Goal: Task Accomplishment & Management: Use online tool/utility

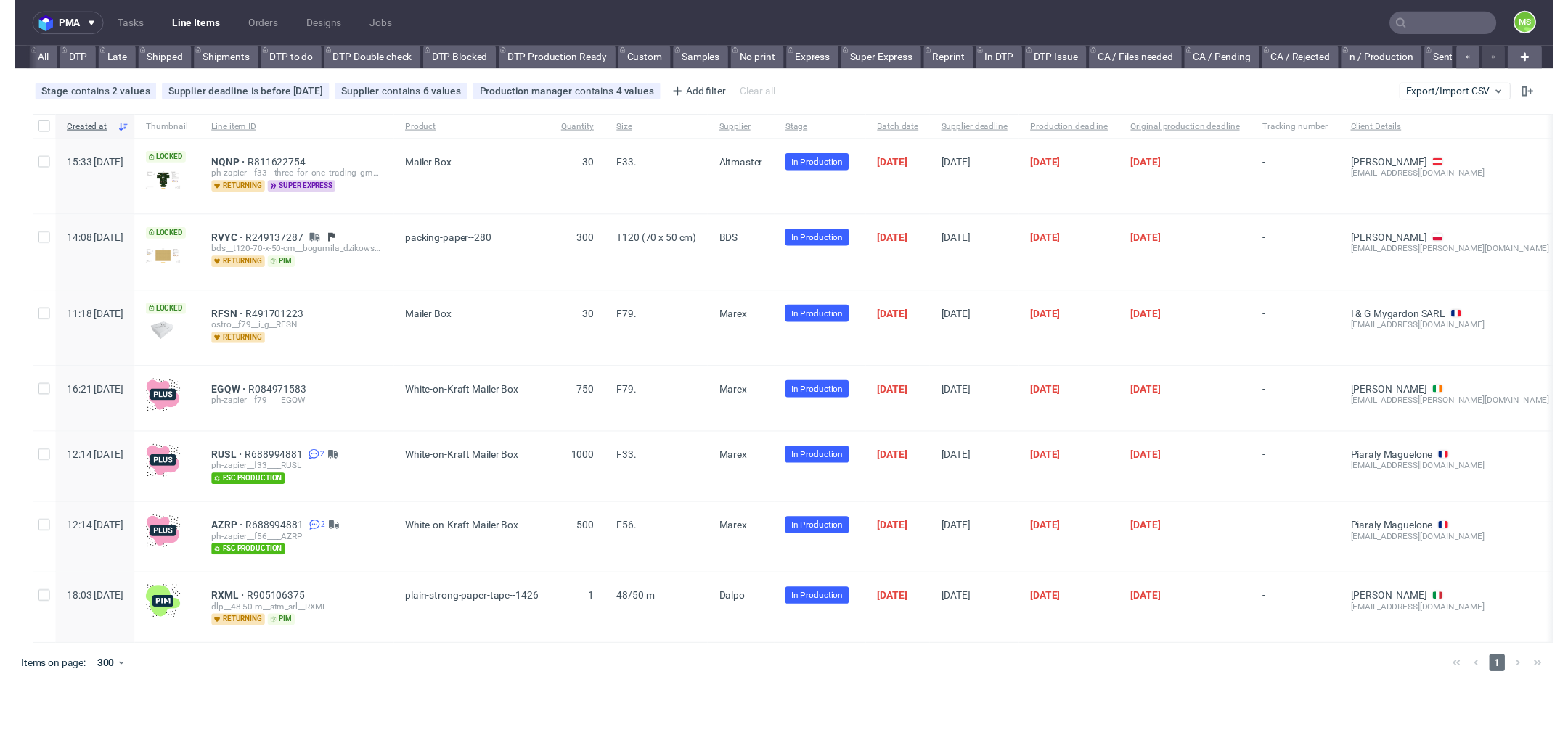
scroll to position [0, 2490]
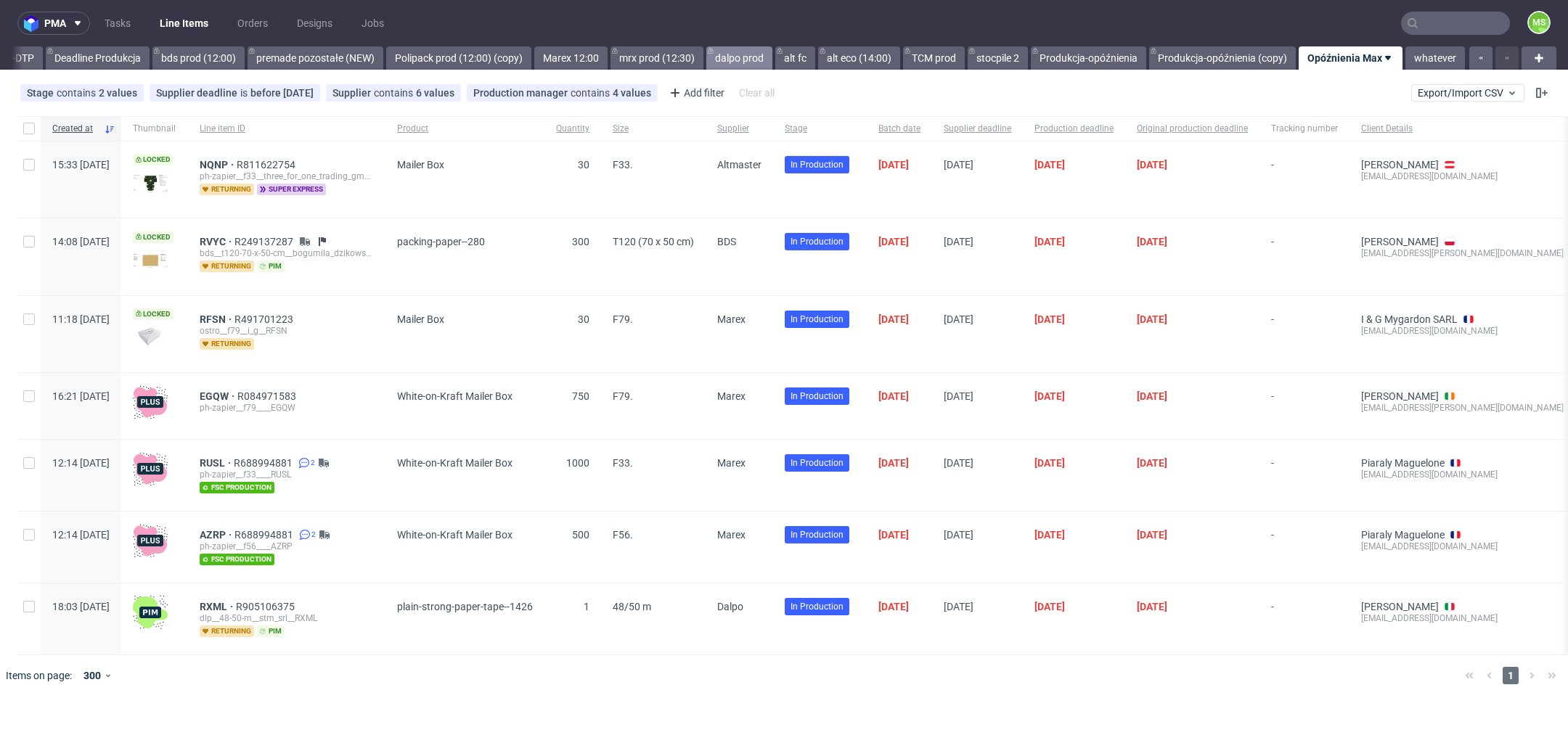
click at [742, 55] on link "dalpo prod" at bounding box center [739, 57] width 66 height 23
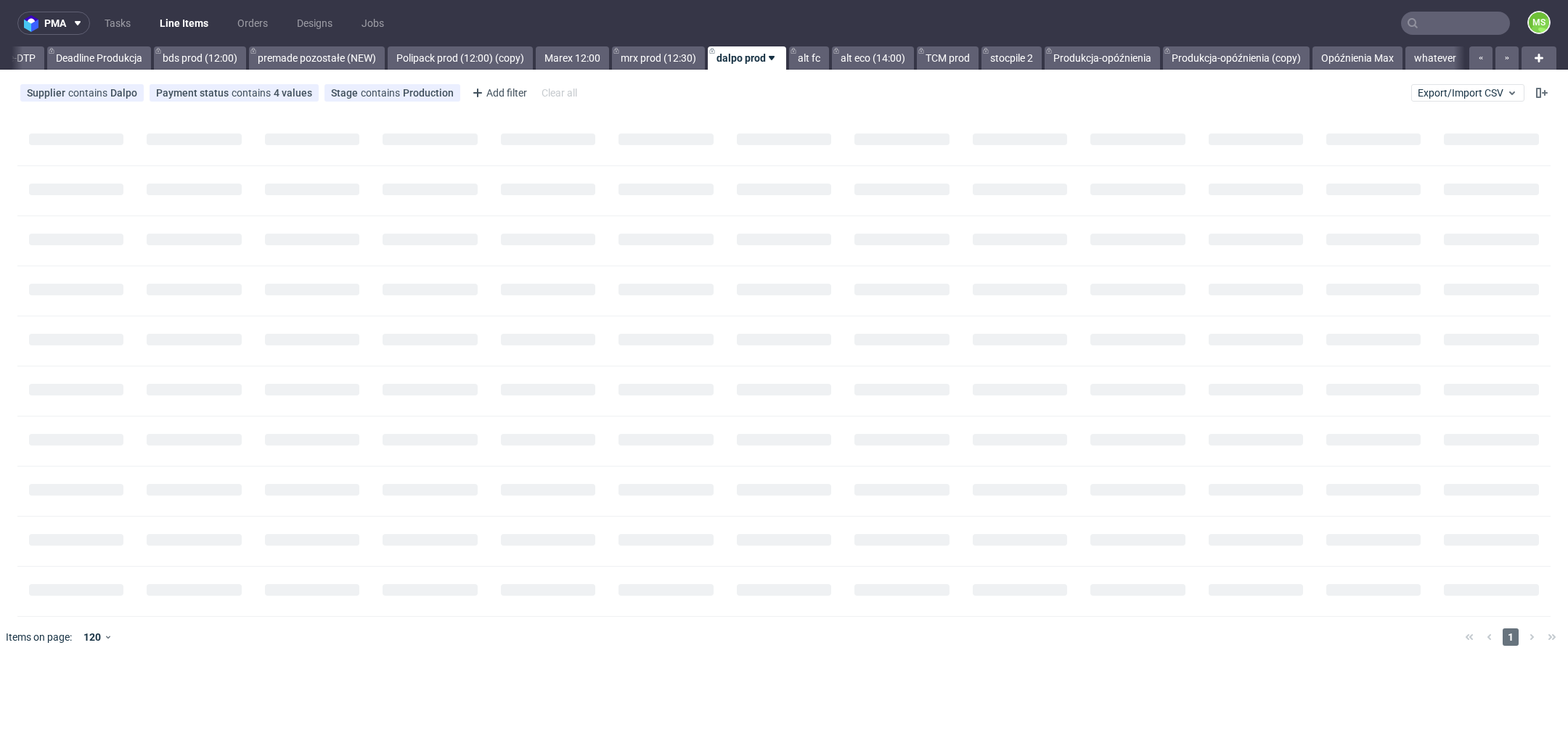
scroll to position [0, 2489]
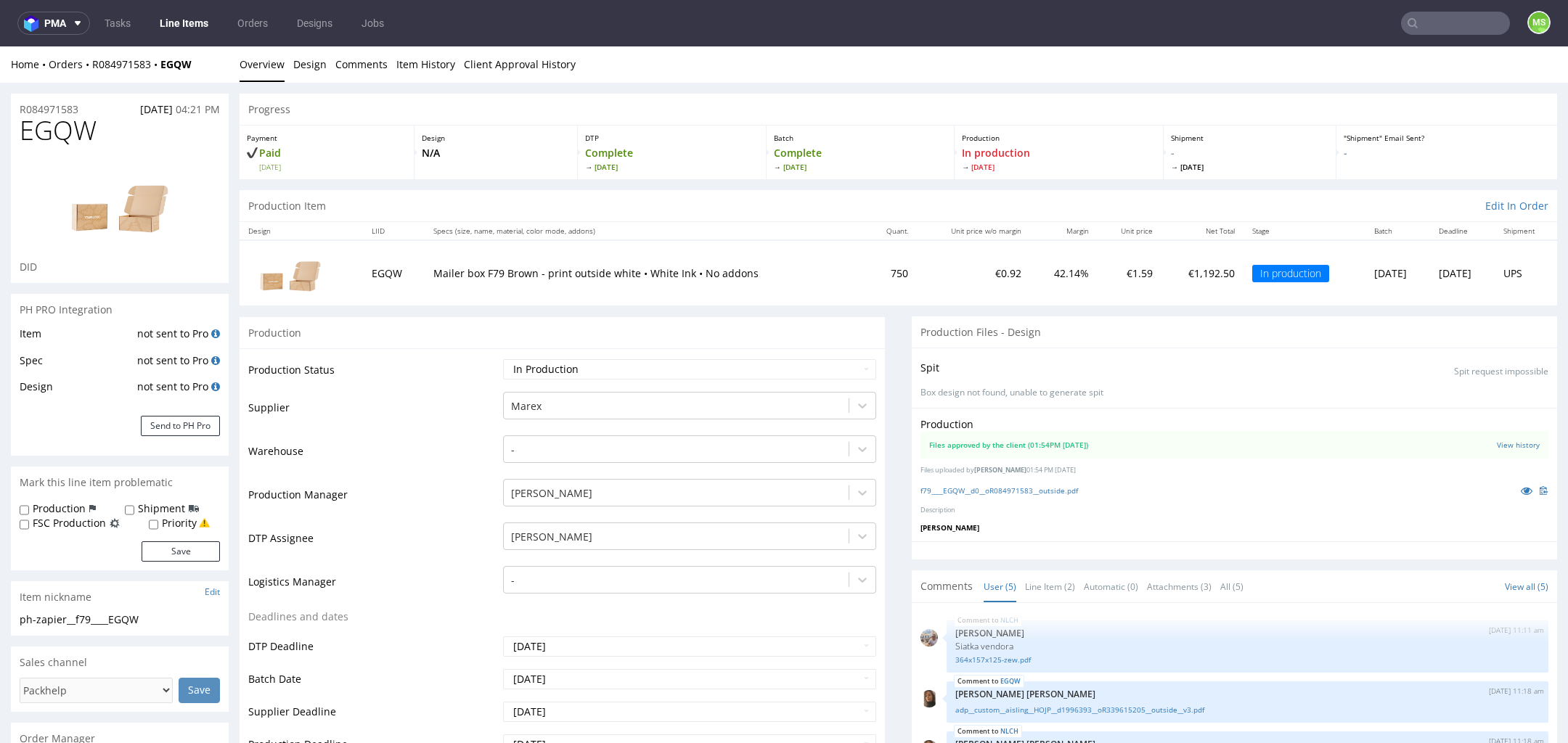
scroll to position [1, 0]
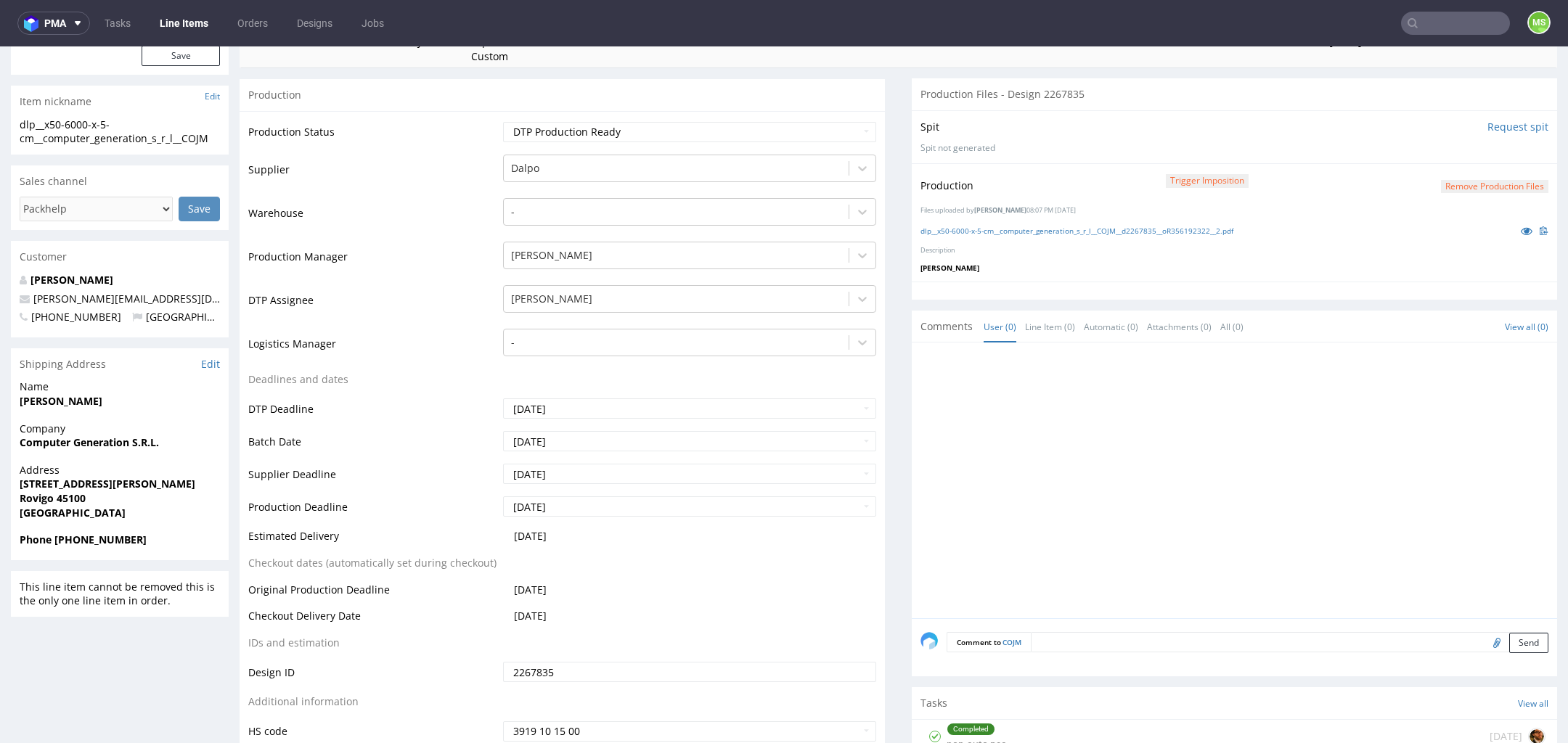
scroll to position [253, 0]
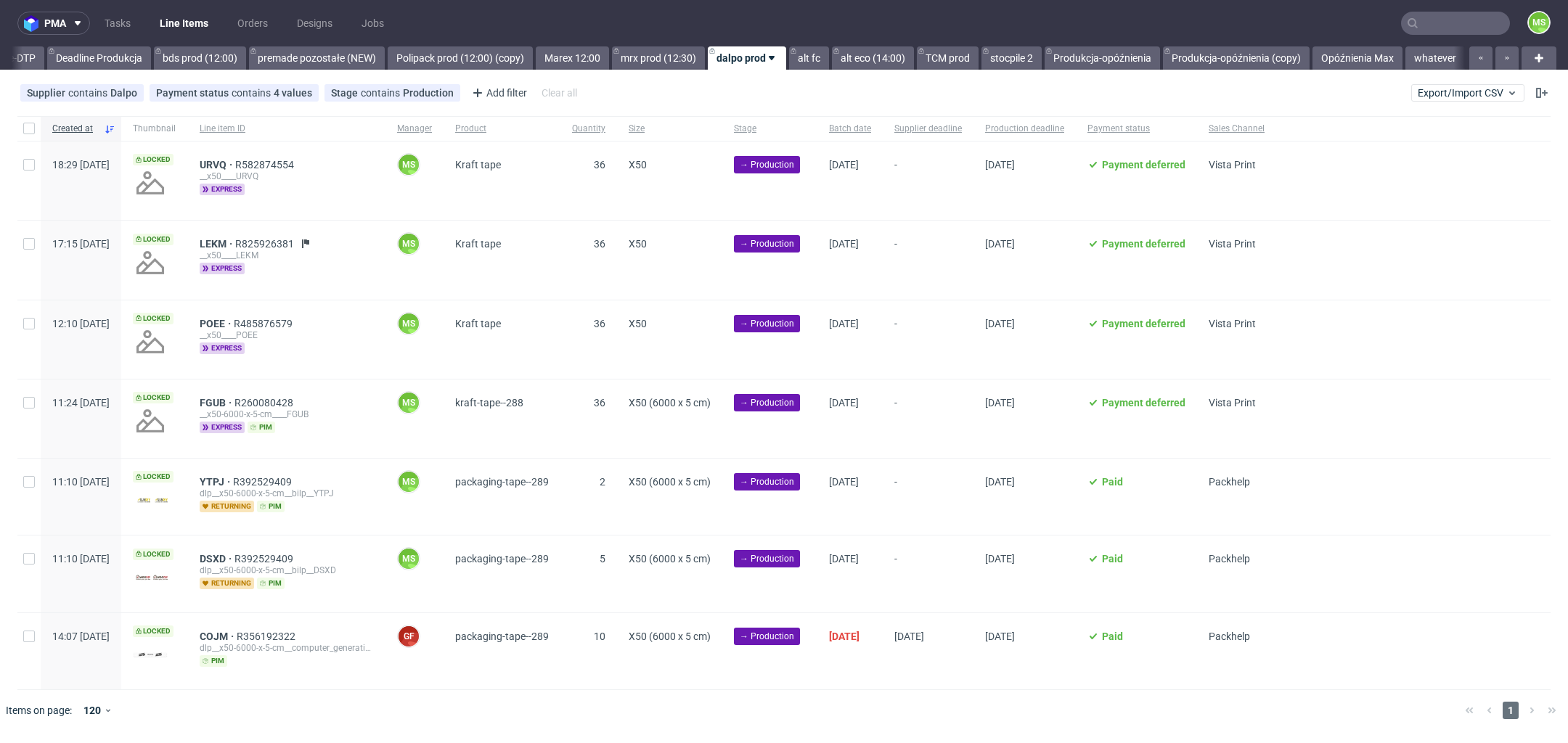
scroll to position [0, 2489]
click at [1350, 56] on link "Opóźnienia Max" at bounding box center [1357, 57] width 90 height 23
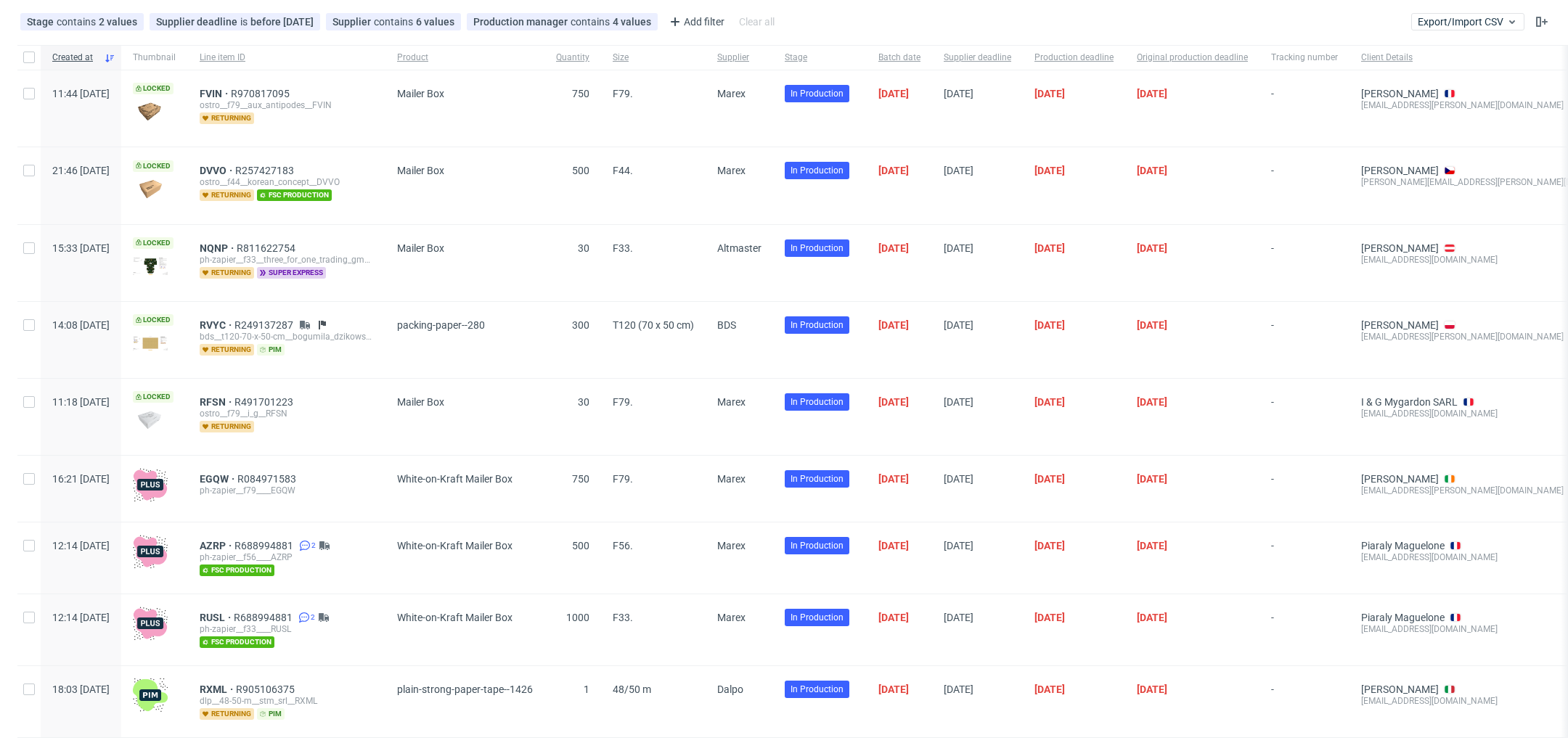
scroll to position [74, 0]
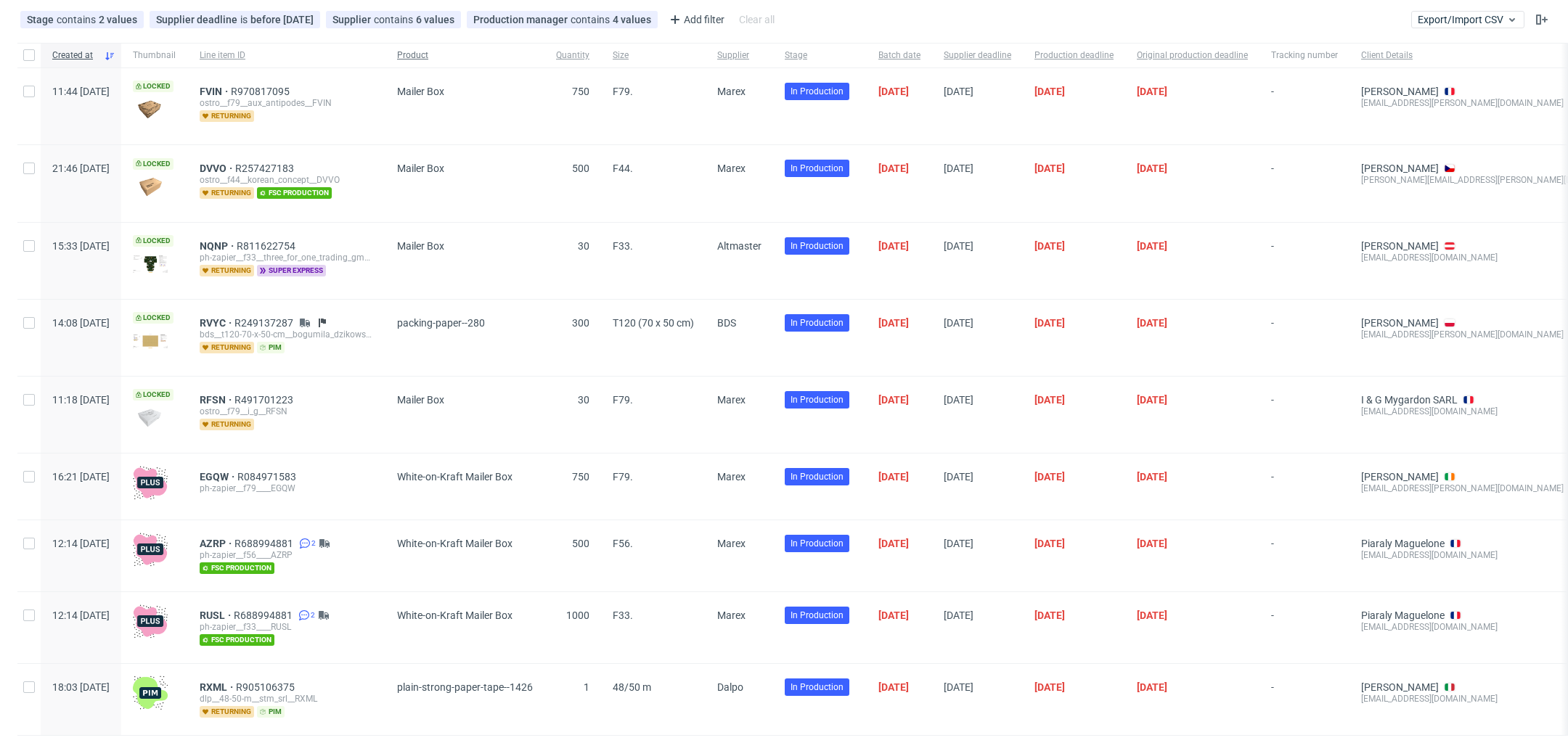
click at [485, 60] on span "Product" at bounding box center [465, 55] width 136 height 12
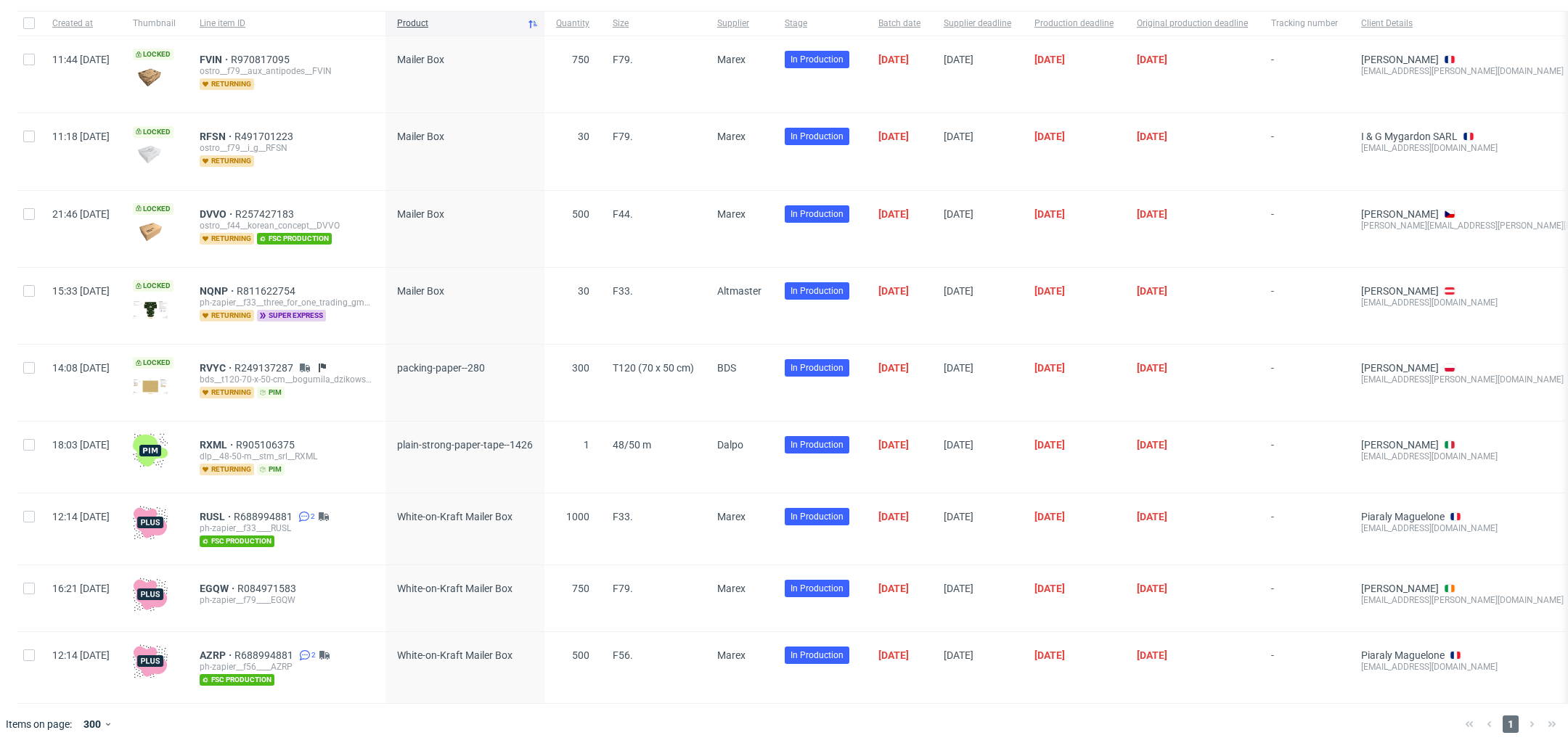
scroll to position [135, 0]
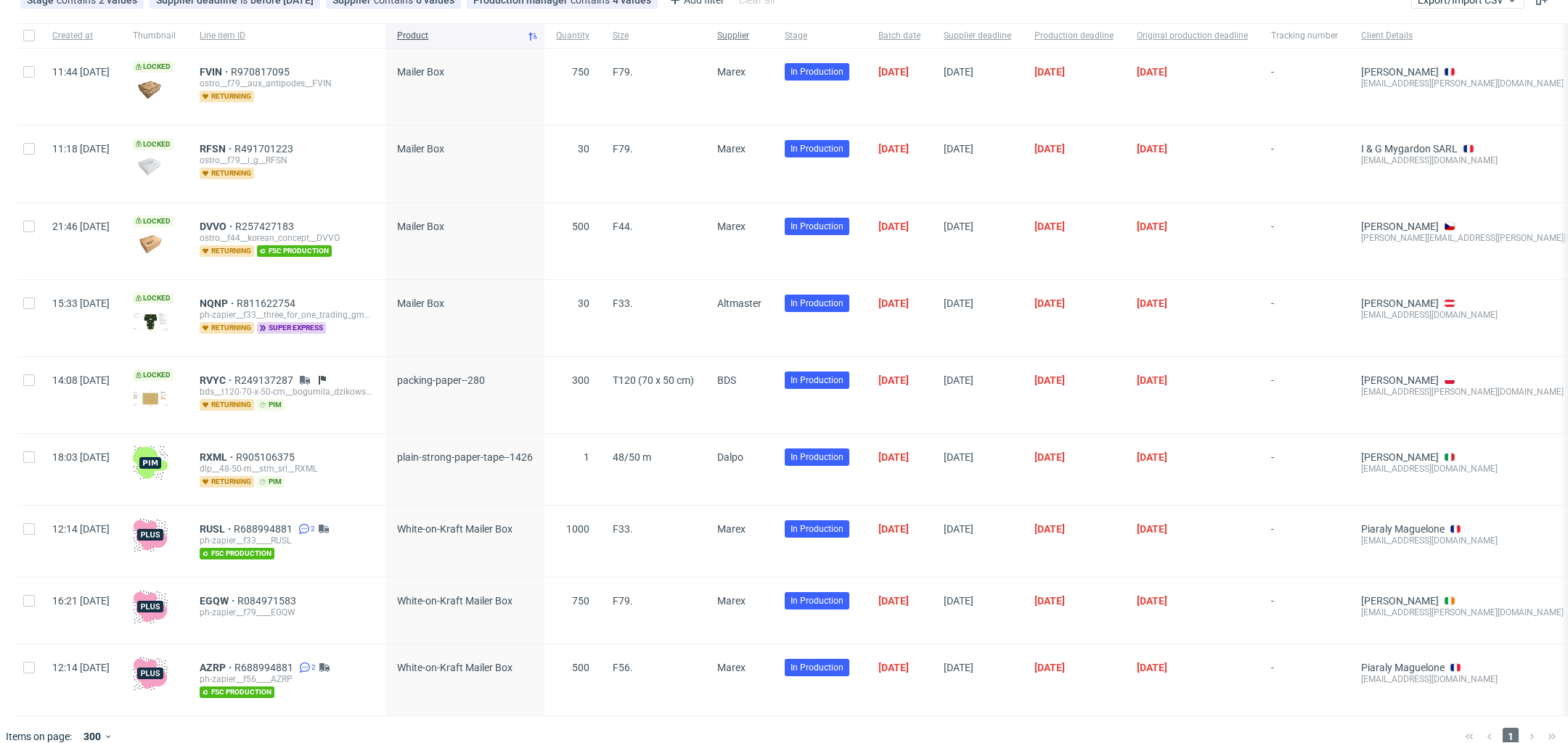
click at [761, 39] on span "Supplier" at bounding box center [739, 35] width 44 height 12
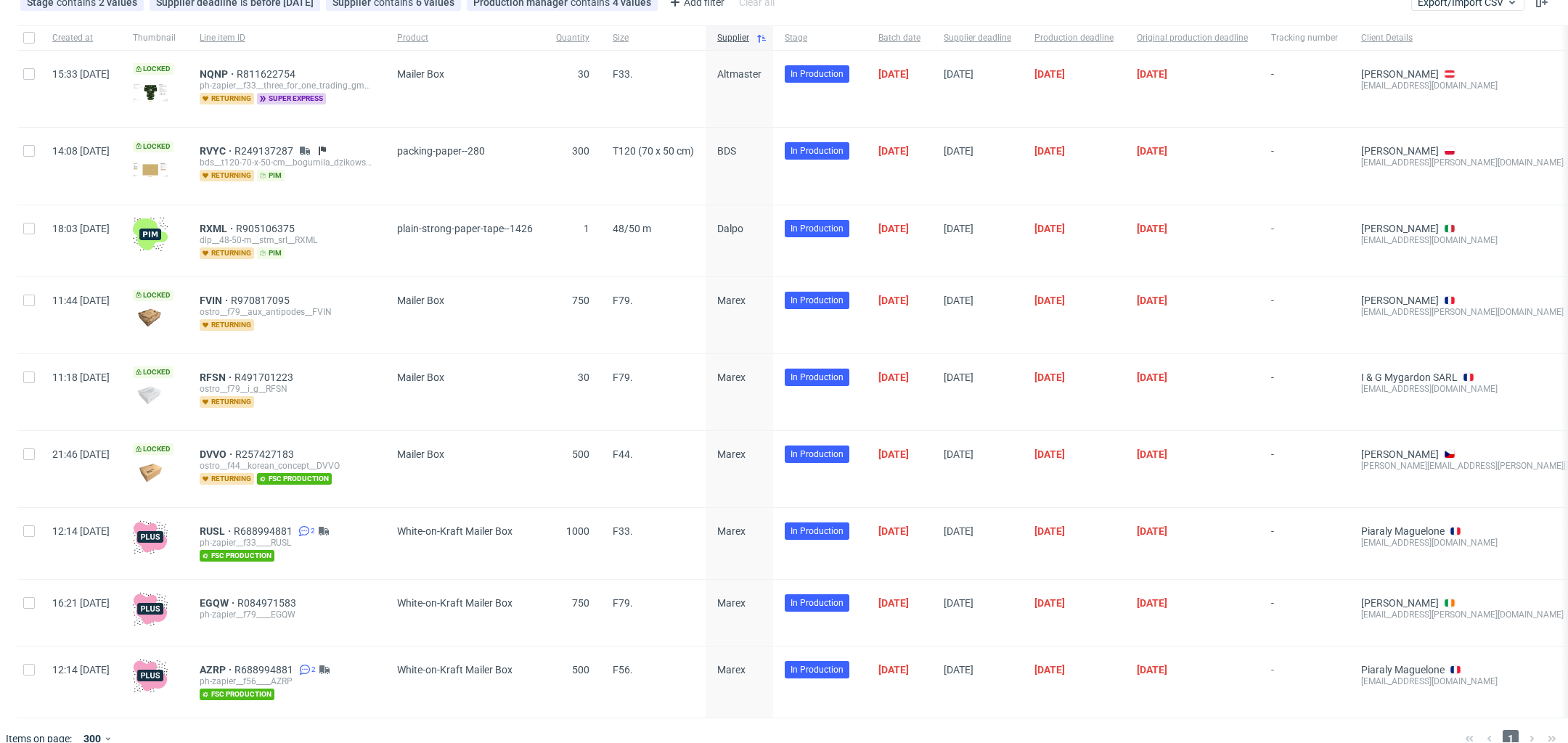
scroll to position [147, 0]
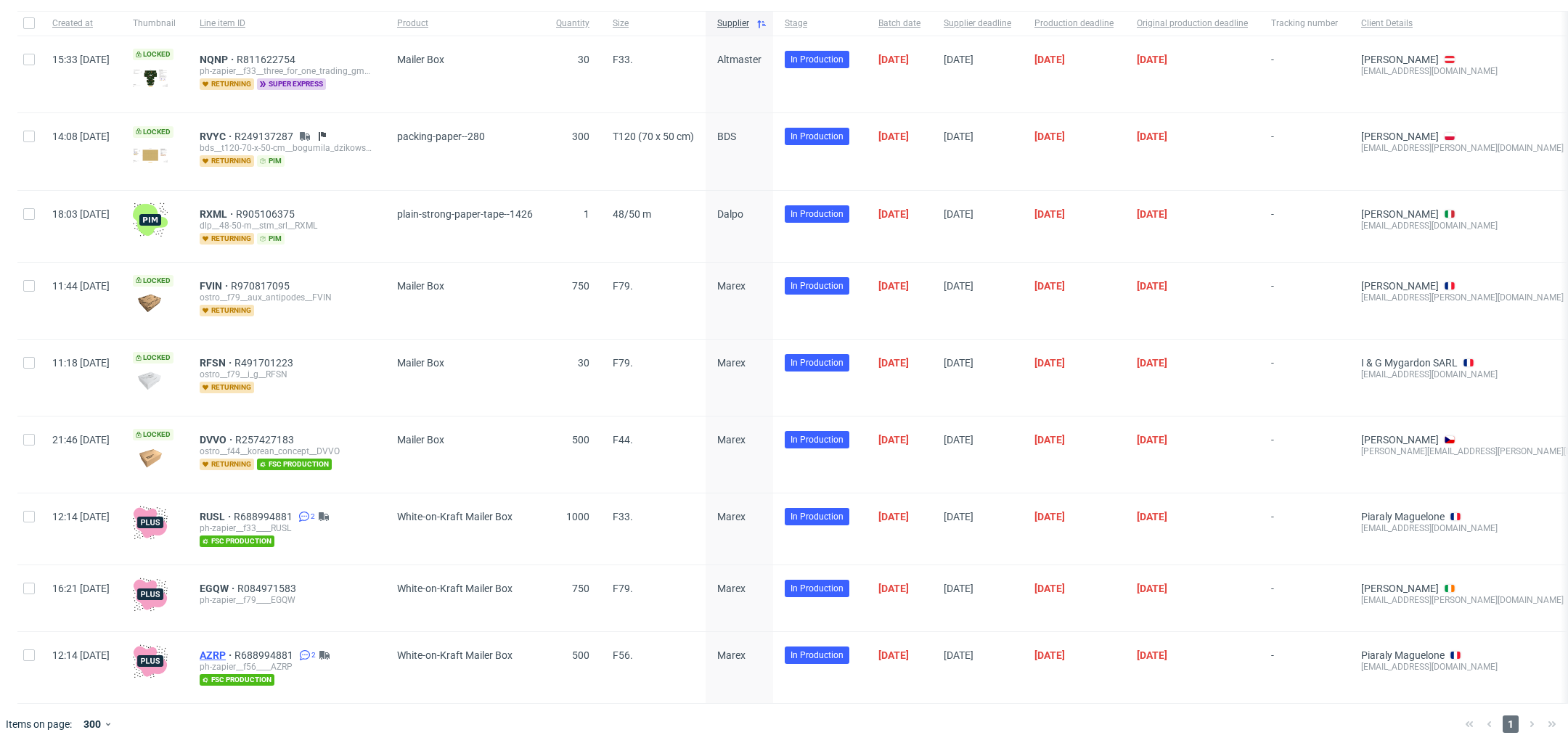
click at [234, 650] on span "AZRP" at bounding box center [218, 655] width 35 height 12
click at [234, 514] on span "RUSL" at bounding box center [217, 516] width 34 height 12
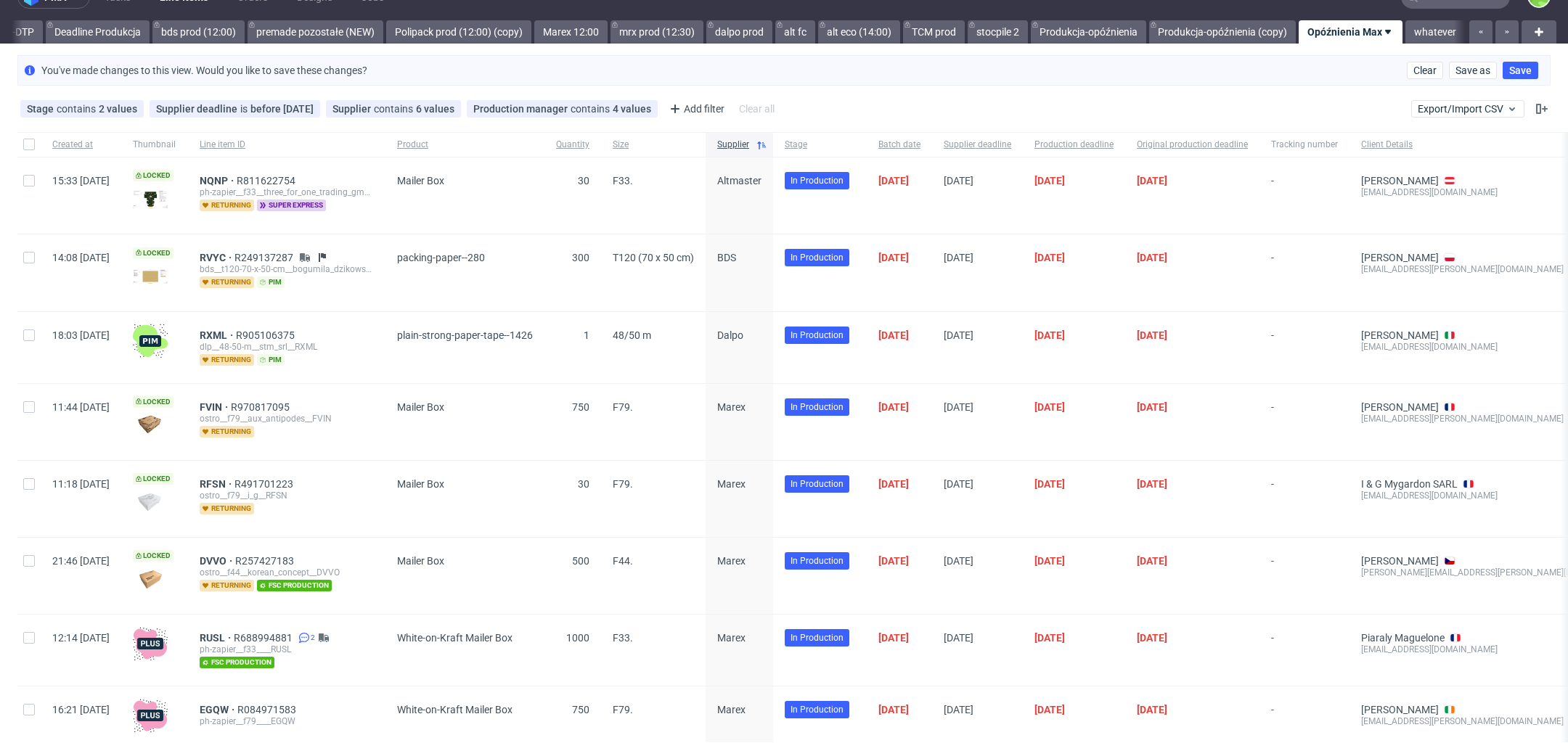
scroll to position [0, 0]
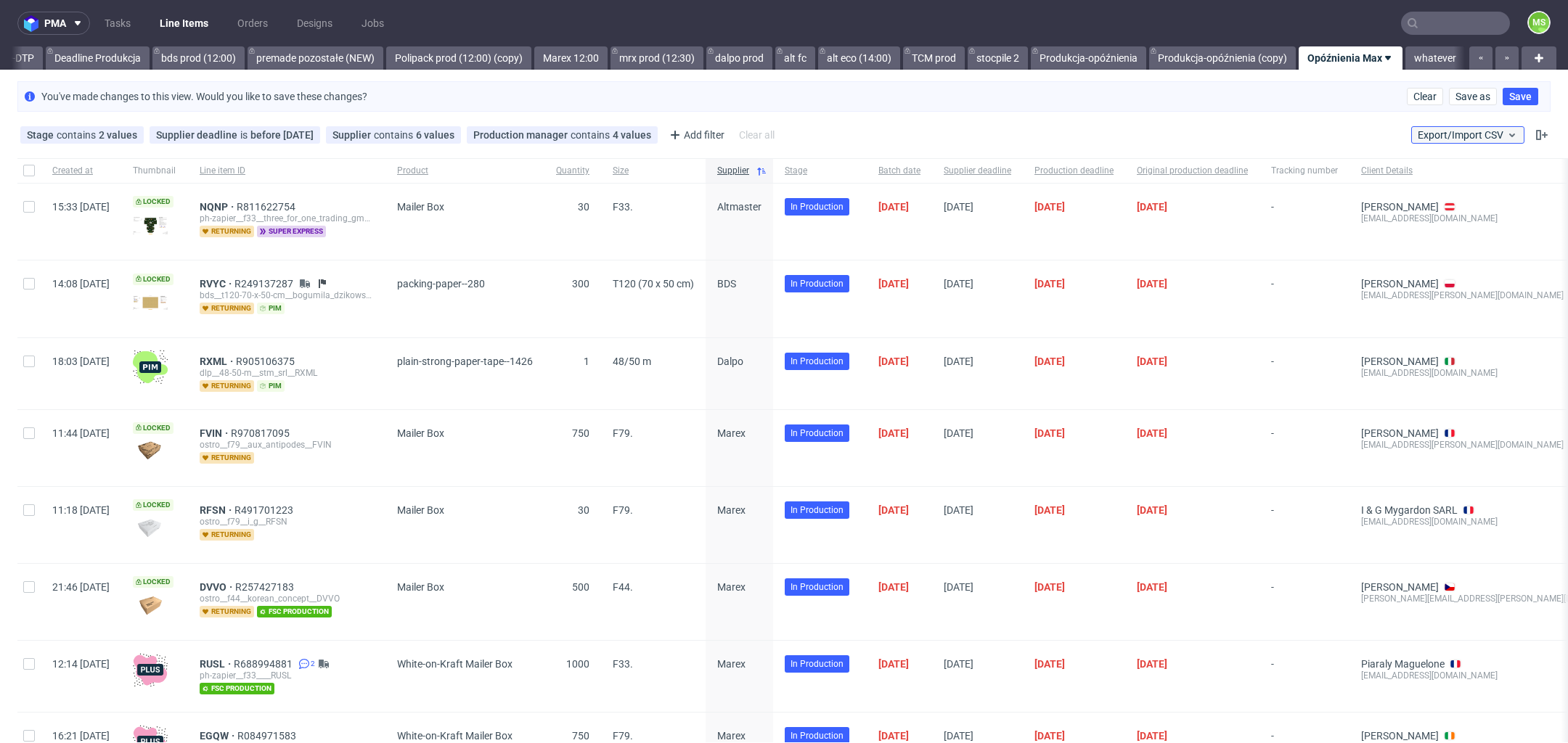
click at [1437, 138] on span "Export/Import CSV" at bounding box center [1468, 135] width 100 height 12
click at [1291, 132] on div "Stage contains 2 values In production, Production Supplier deadline is before t…" at bounding box center [784, 136] width 1568 height 35
click at [1509, 101] on span "Save" at bounding box center [1520, 96] width 22 height 10
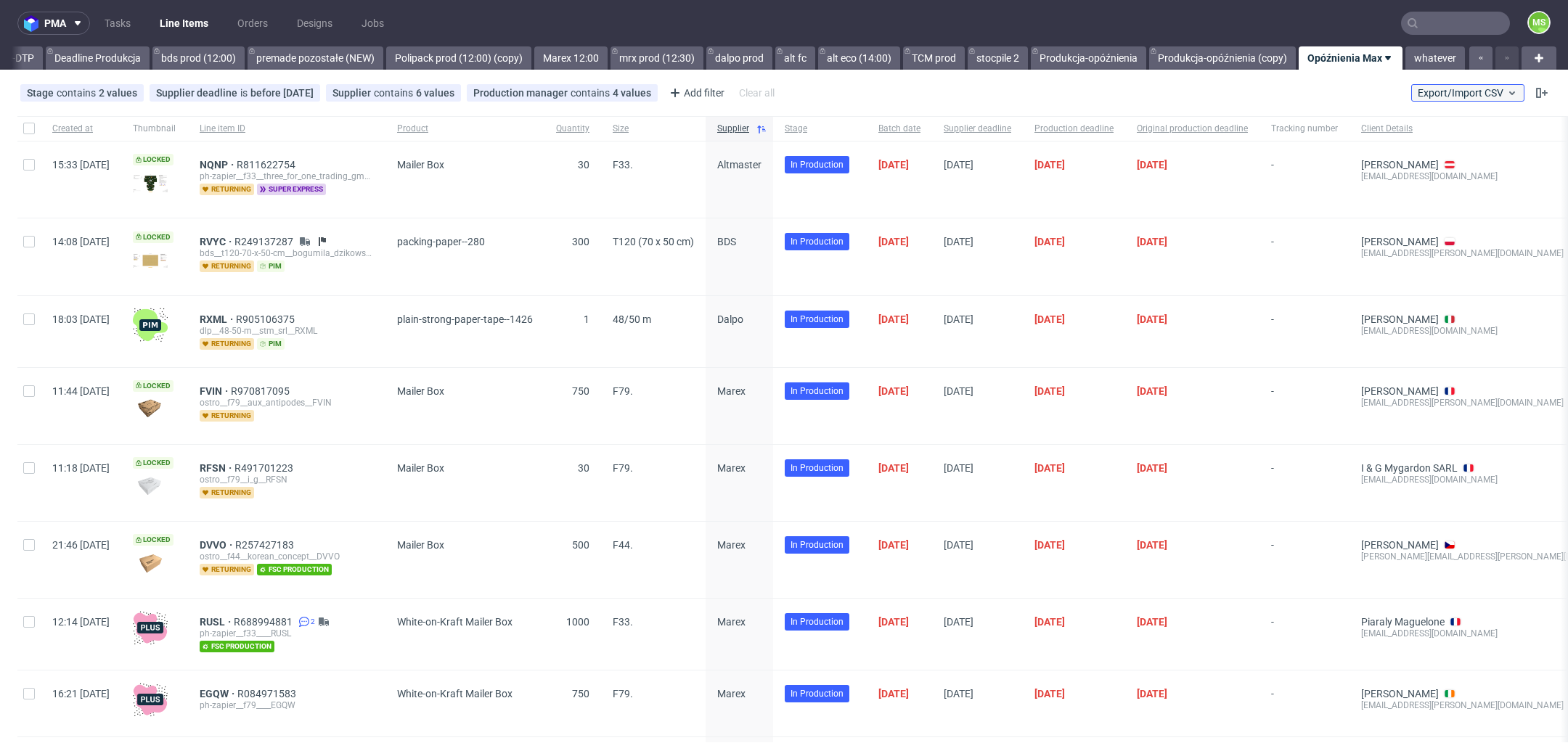
click at [1476, 84] on button "Export/Import CSV" at bounding box center [1468, 92] width 113 height 18
click at [1447, 155] on link "Import shipments CSV" at bounding box center [1416, 151] width 170 height 23
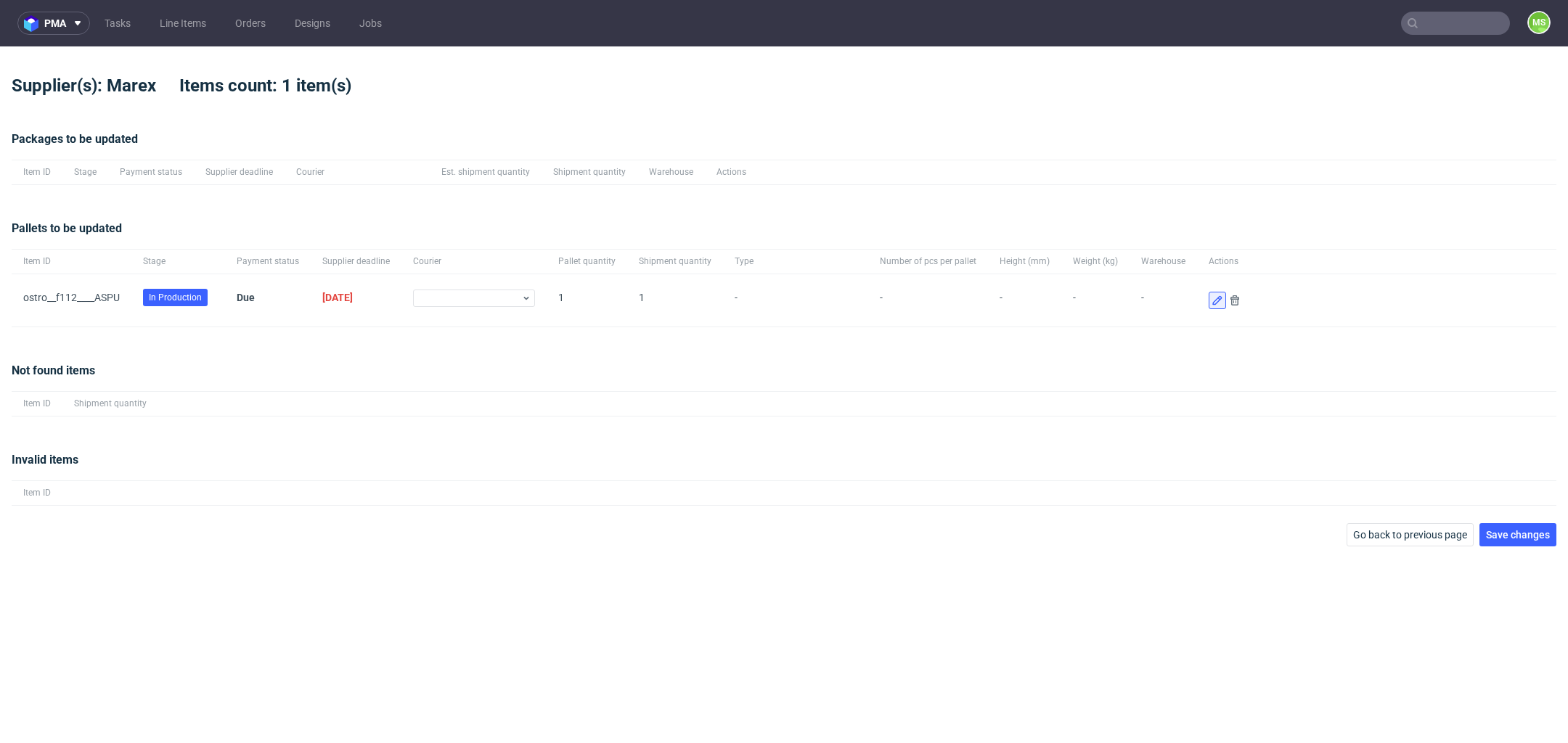
click at [1211, 303] on icon at bounding box center [1217, 301] width 12 height 12
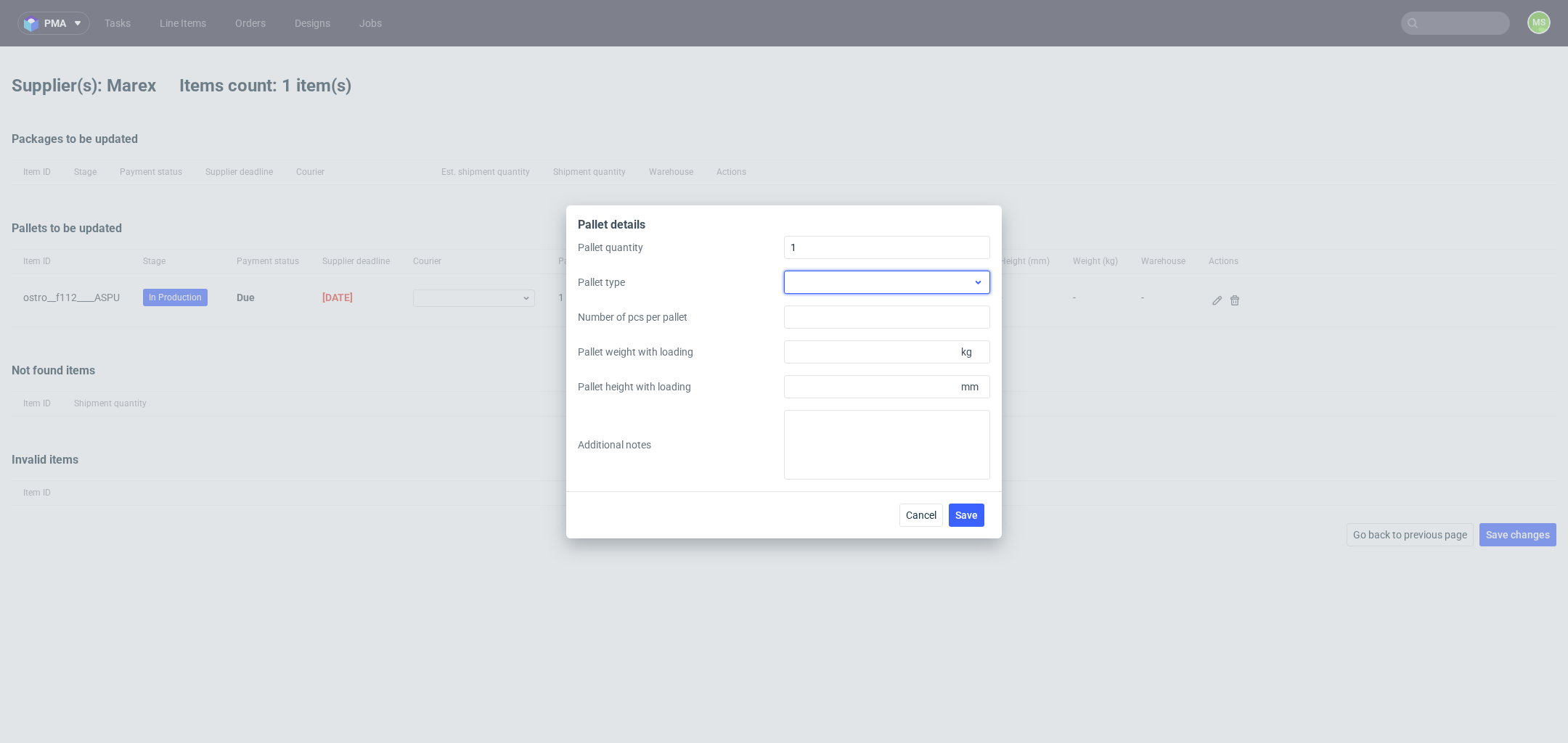
click at [943, 292] on div at bounding box center [887, 282] width 206 height 23
click at [937, 311] on div "EPAL1, 1200 x 800mm" at bounding box center [887, 315] width 195 height 26
click at [863, 394] on input "Pallet height with loading" at bounding box center [887, 386] width 206 height 23
type input "1100"
click at [864, 357] on input "Pallet weight with loading" at bounding box center [887, 351] width 206 height 23
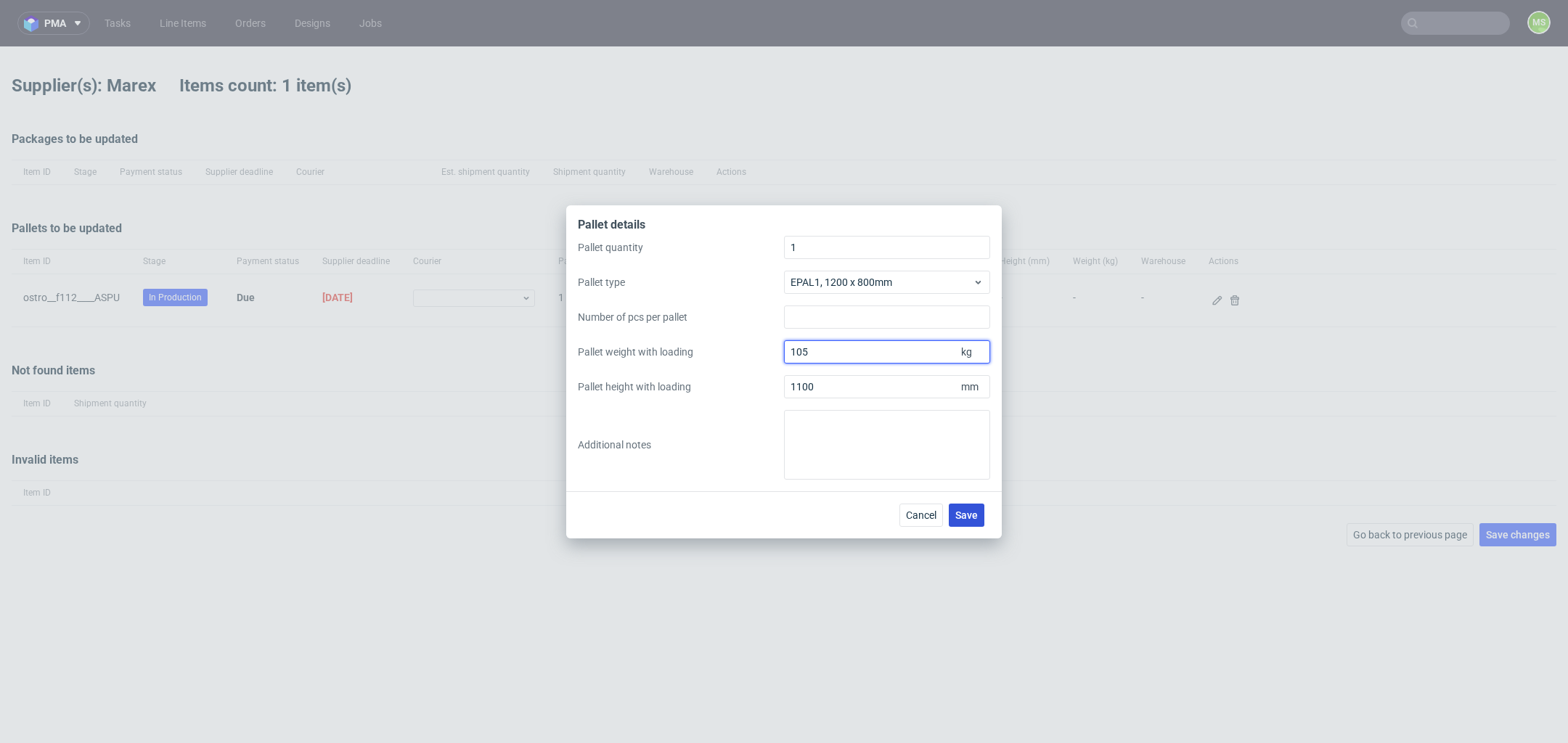
type input "105"
click at [977, 507] on button "Save" at bounding box center [966, 514] width 36 height 23
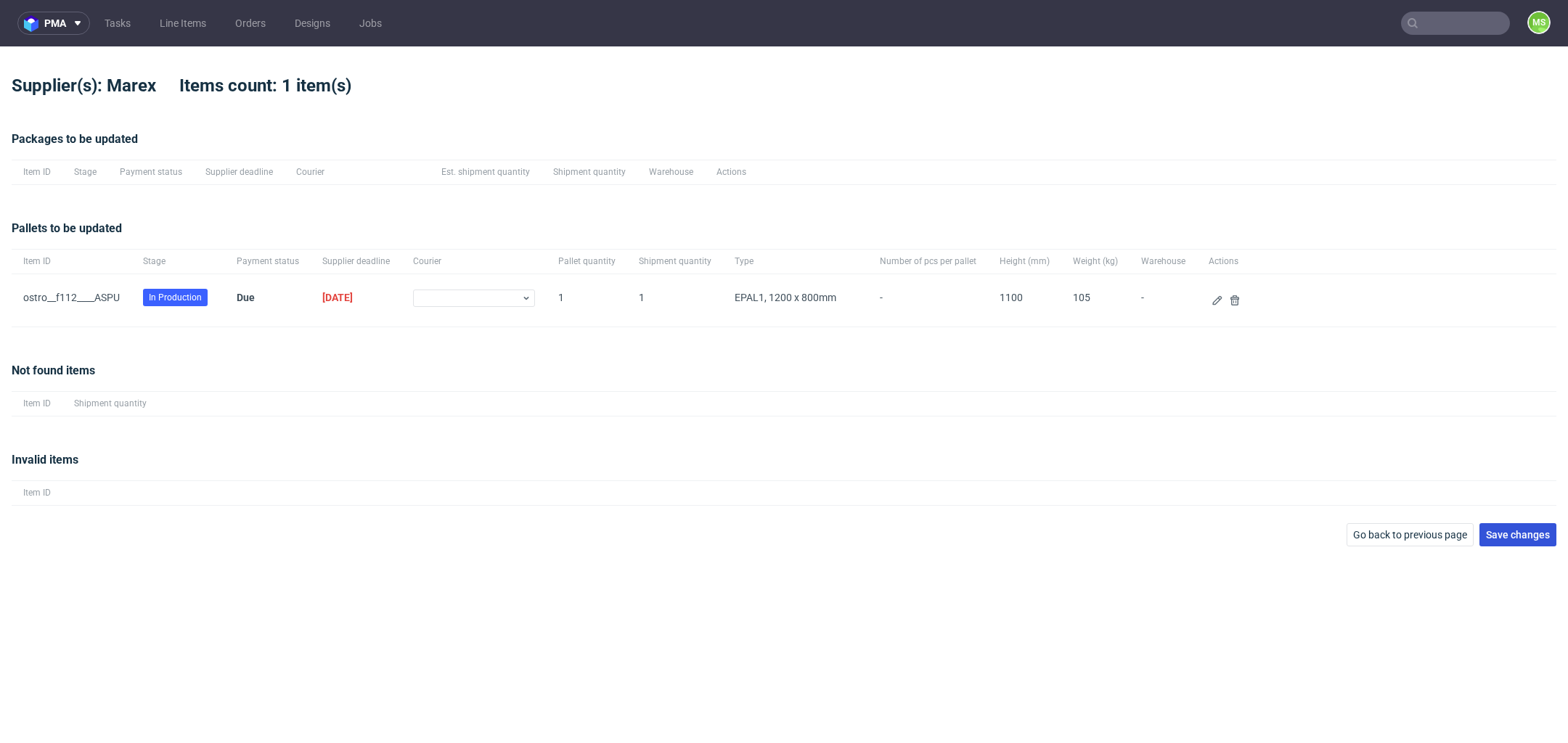
click at [1548, 540] on button "Save changes" at bounding box center [1517, 535] width 77 height 23
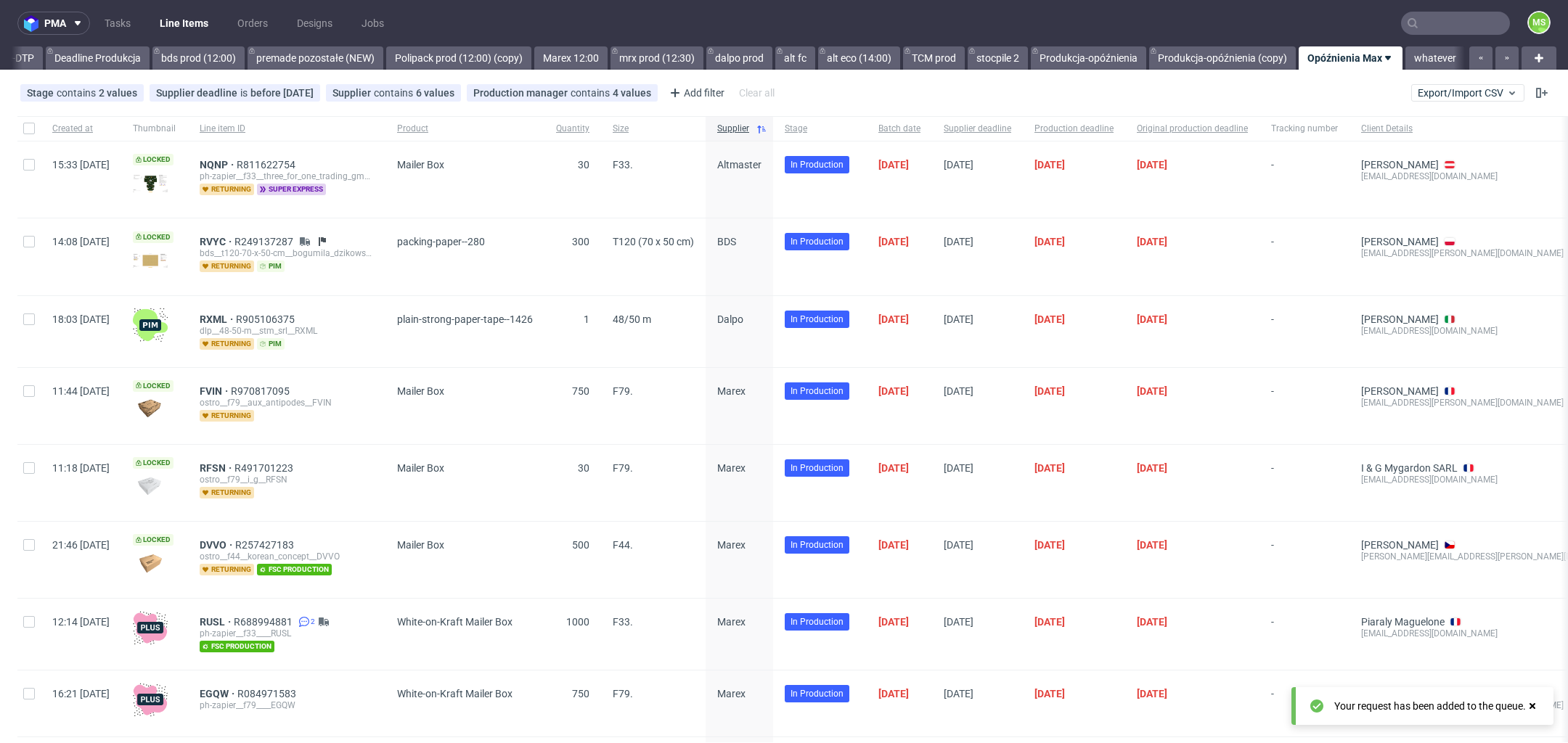
scroll to position [0, 2507]
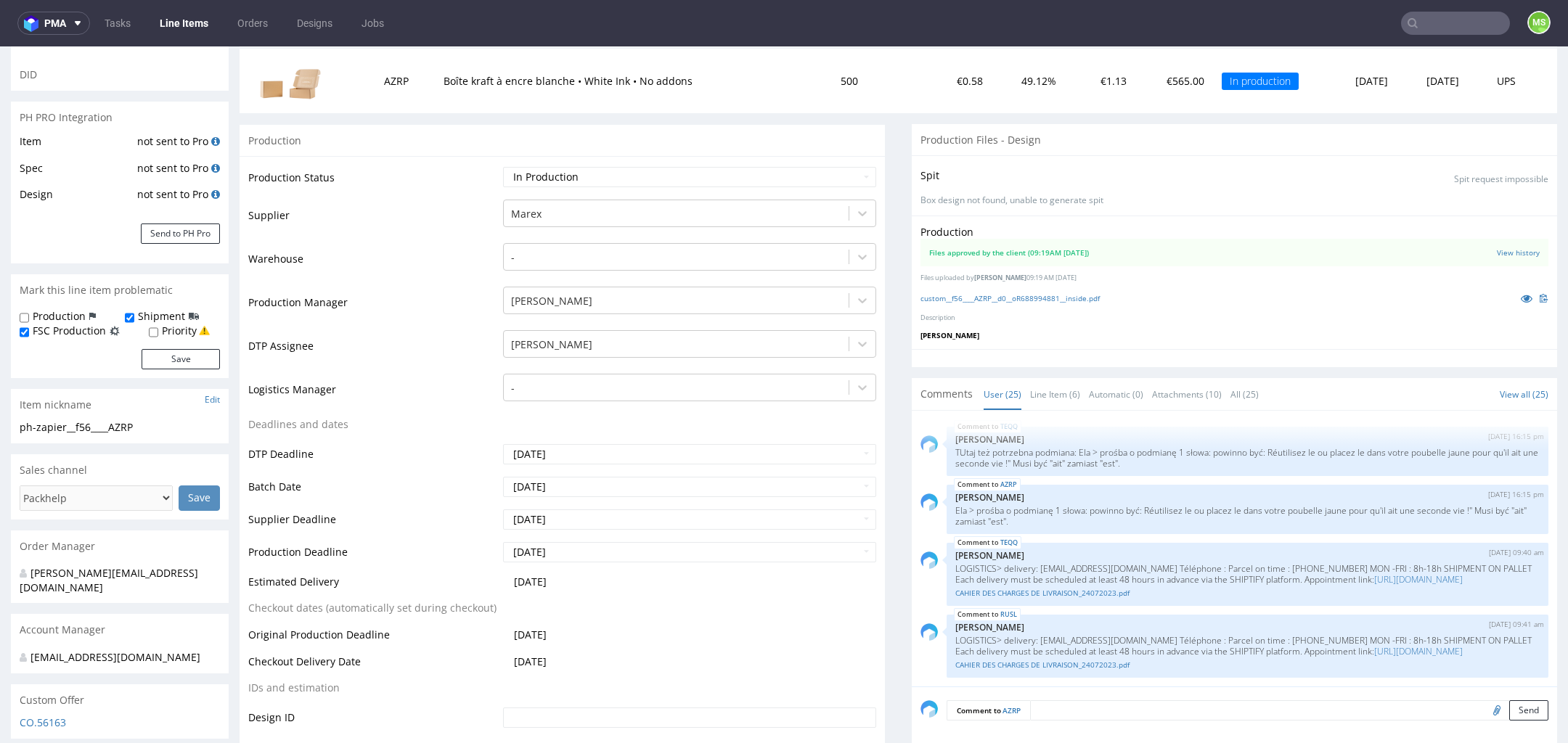
scroll to position [187, 0]
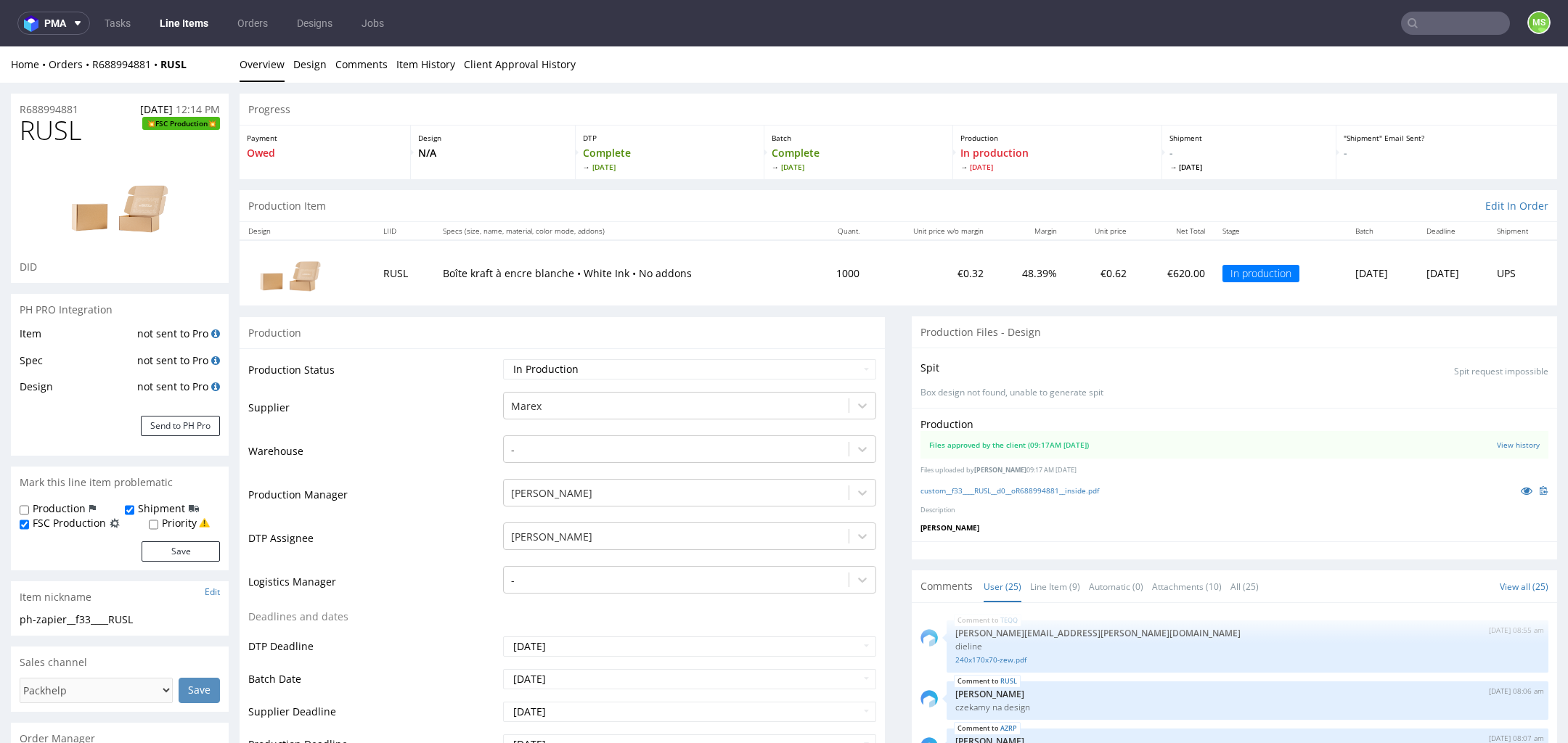
scroll to position [1276, 0]
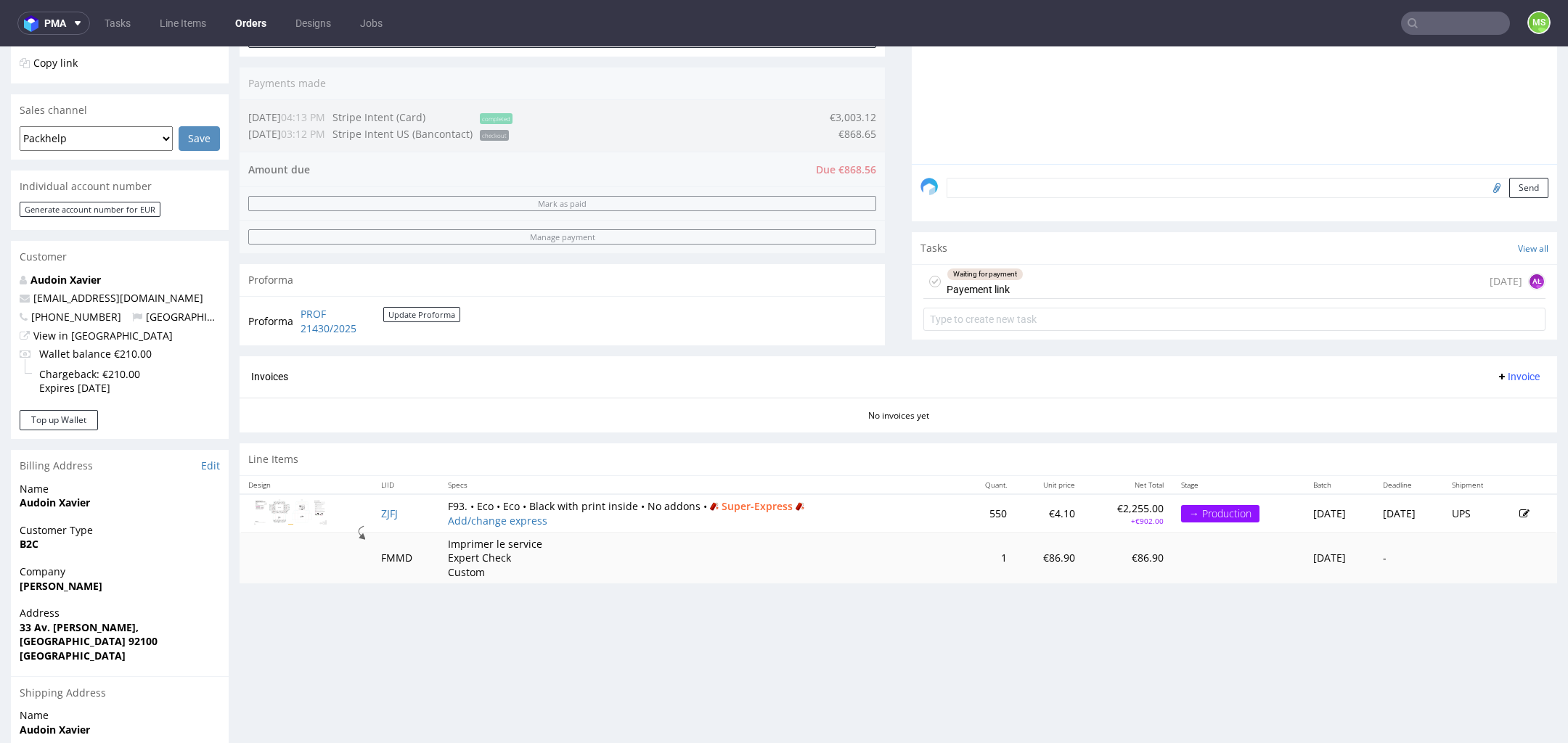
scroll to position [333, 0]
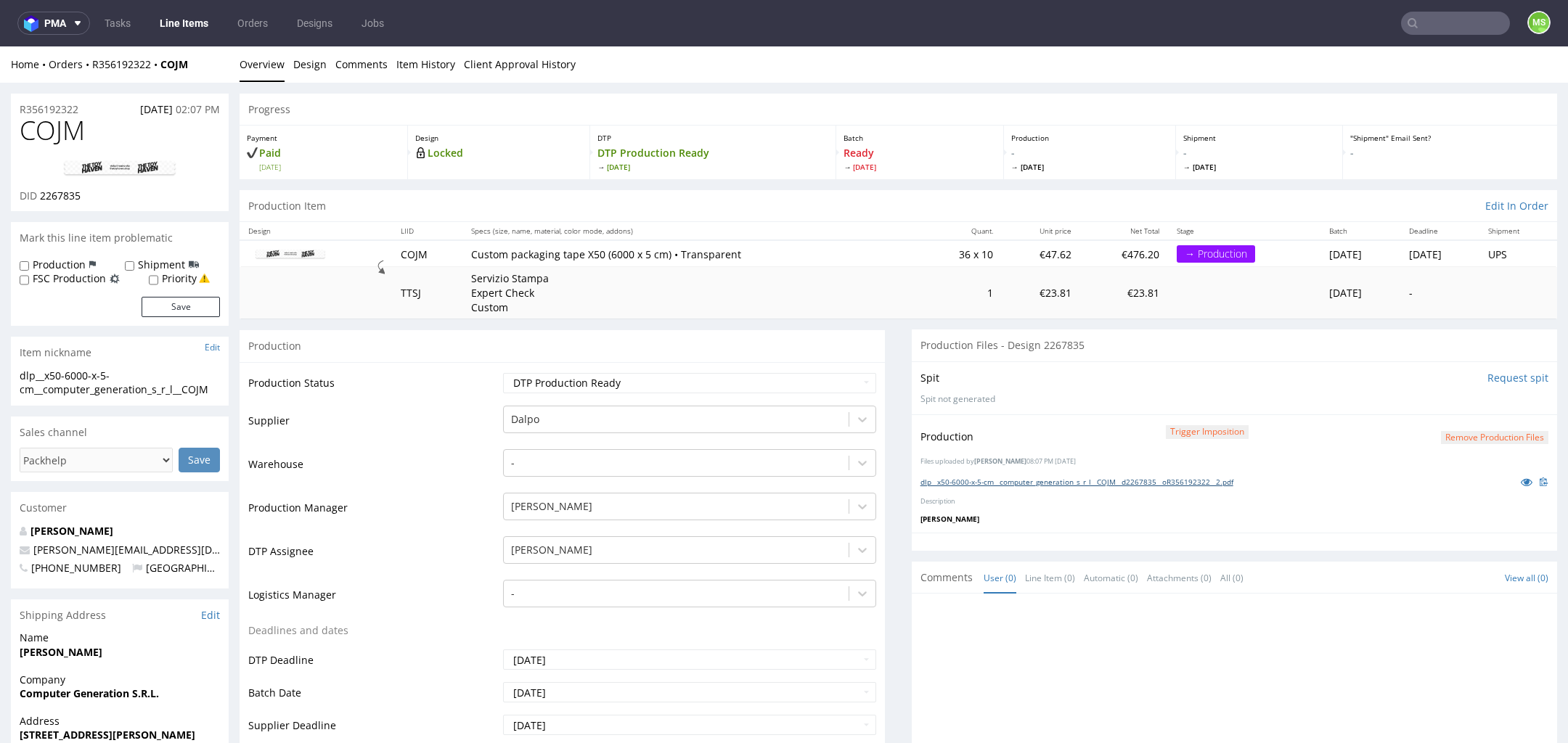
click at [1090, 480] on link "dlp__x50-6000-x-5-cm__computer_generation_s_r_l__COJM__d2267835__oR356192322__2…" at bounding box center [1076, 481] width 312 height 10
click at [536, 53] on link "Client Approval History" at bounding box center [519, 64] width 112 height 36
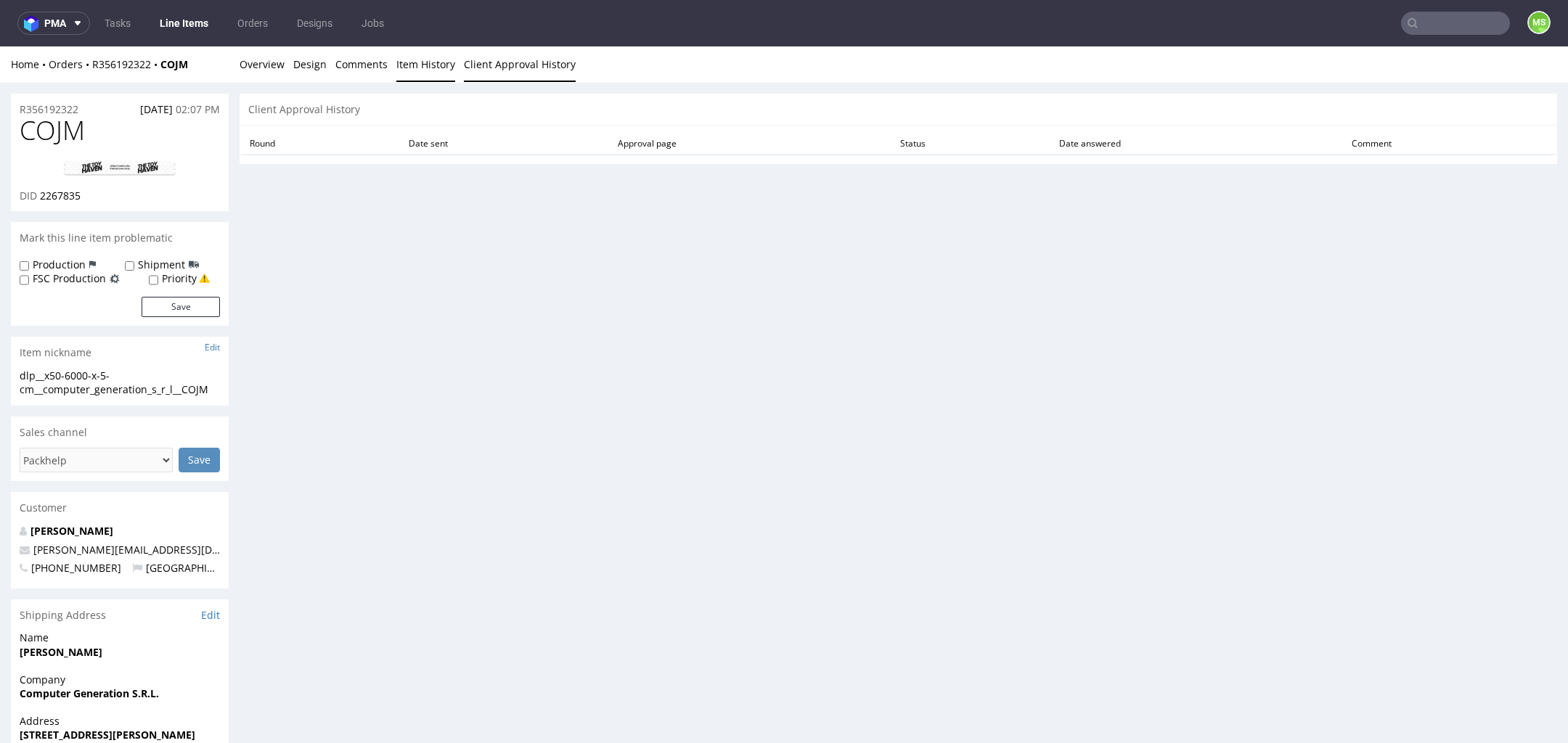
click at [415, 65] on link "Item History" at bounding box center [426, 64] width 59 height 36
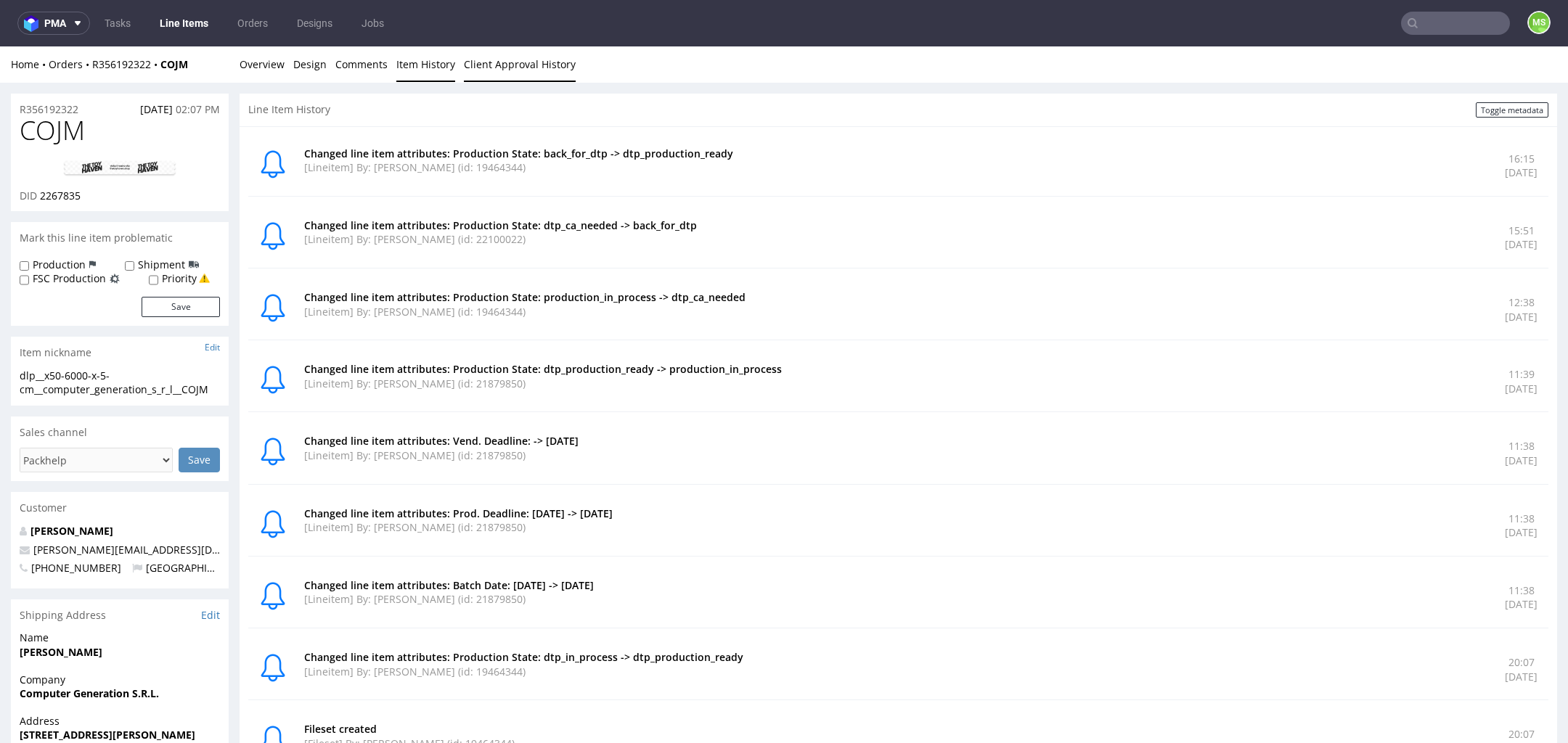
click at [482, 77] on link "Client Approval History" at bounding box center [519, 64] width 112 height 36
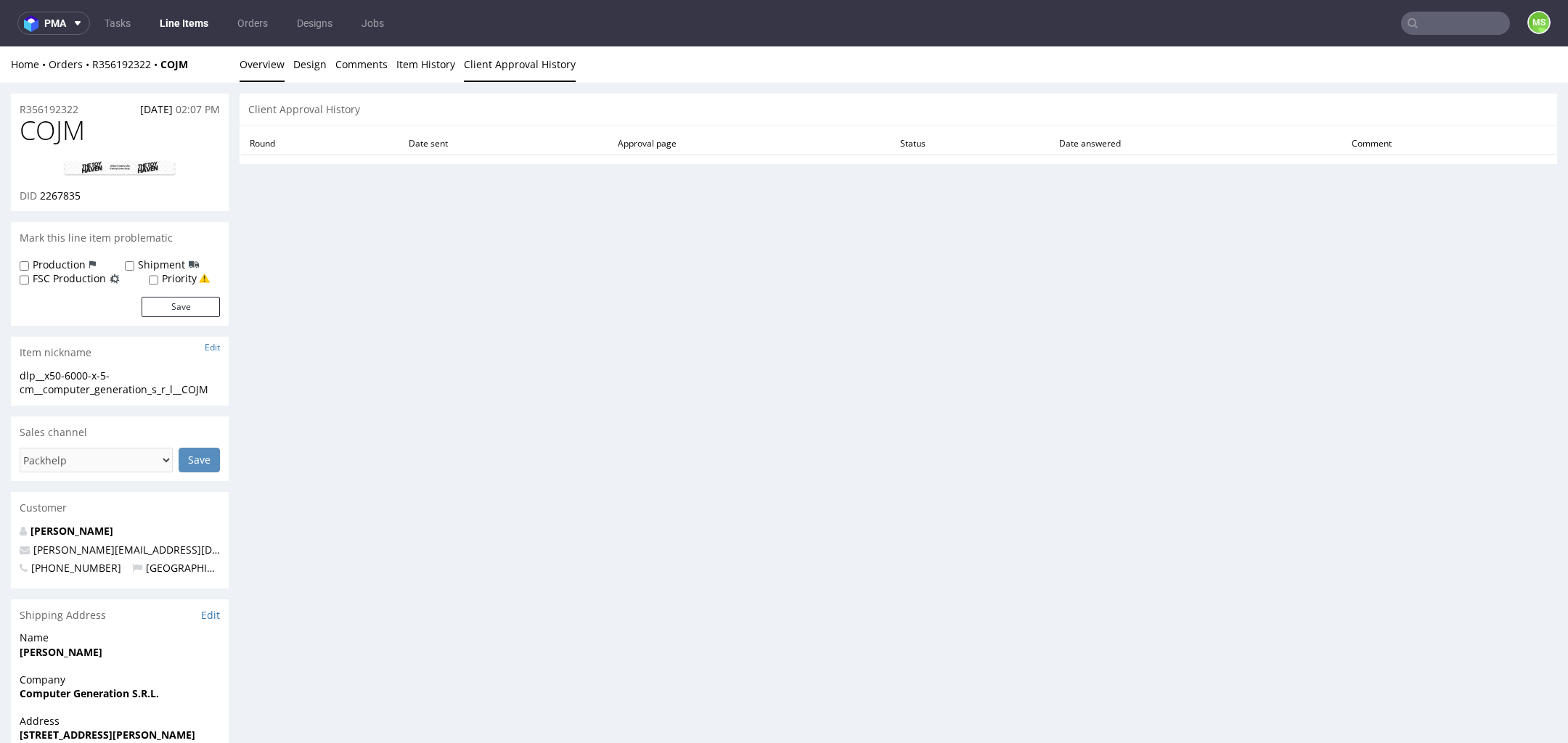
click at [271, 62] on link "Overview" at bounding box center [262, 64] width 45 height 36
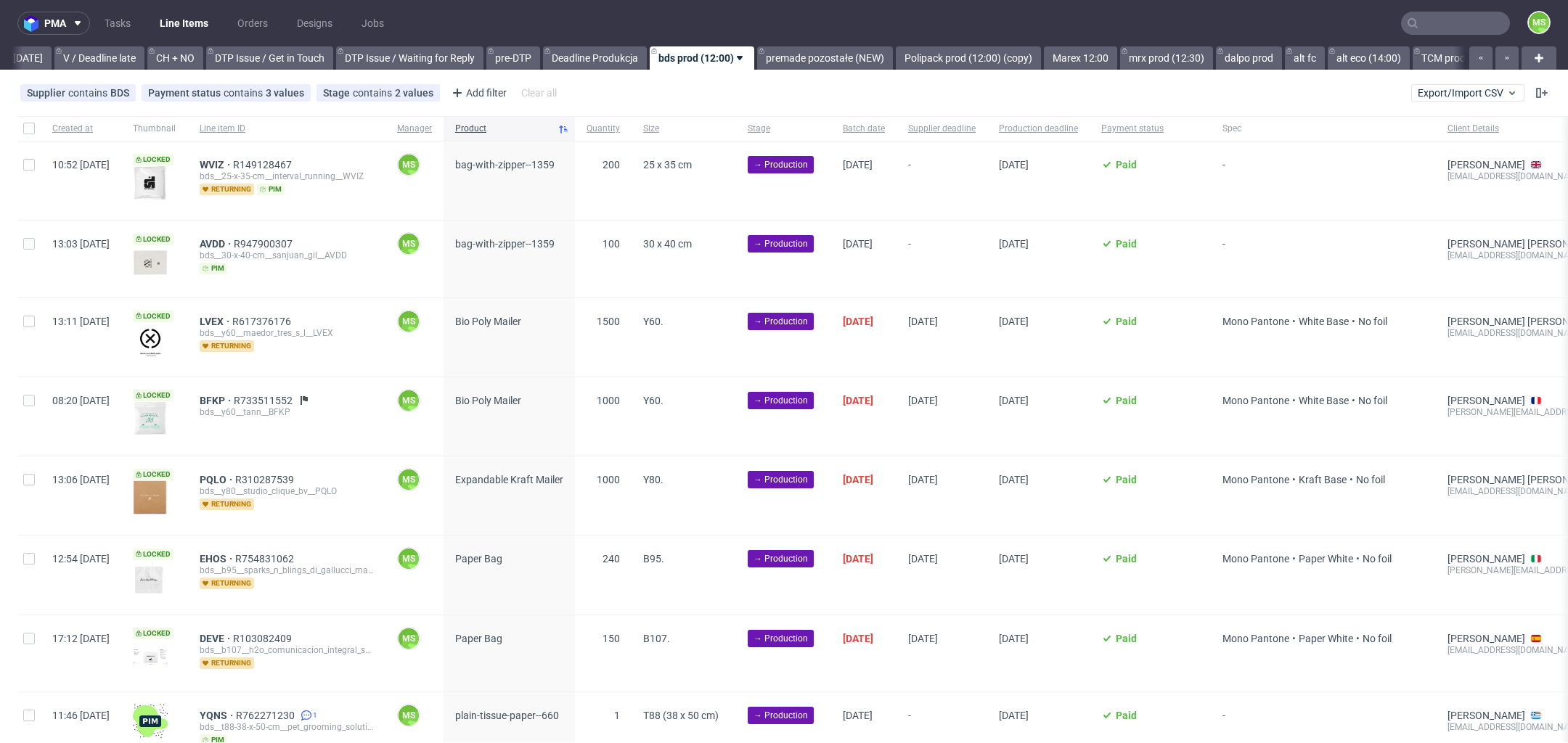
scroll to position [0, 1967]
click at [1443, 25] on input "text" at bounding box center [1455, 23] width 109 height 23
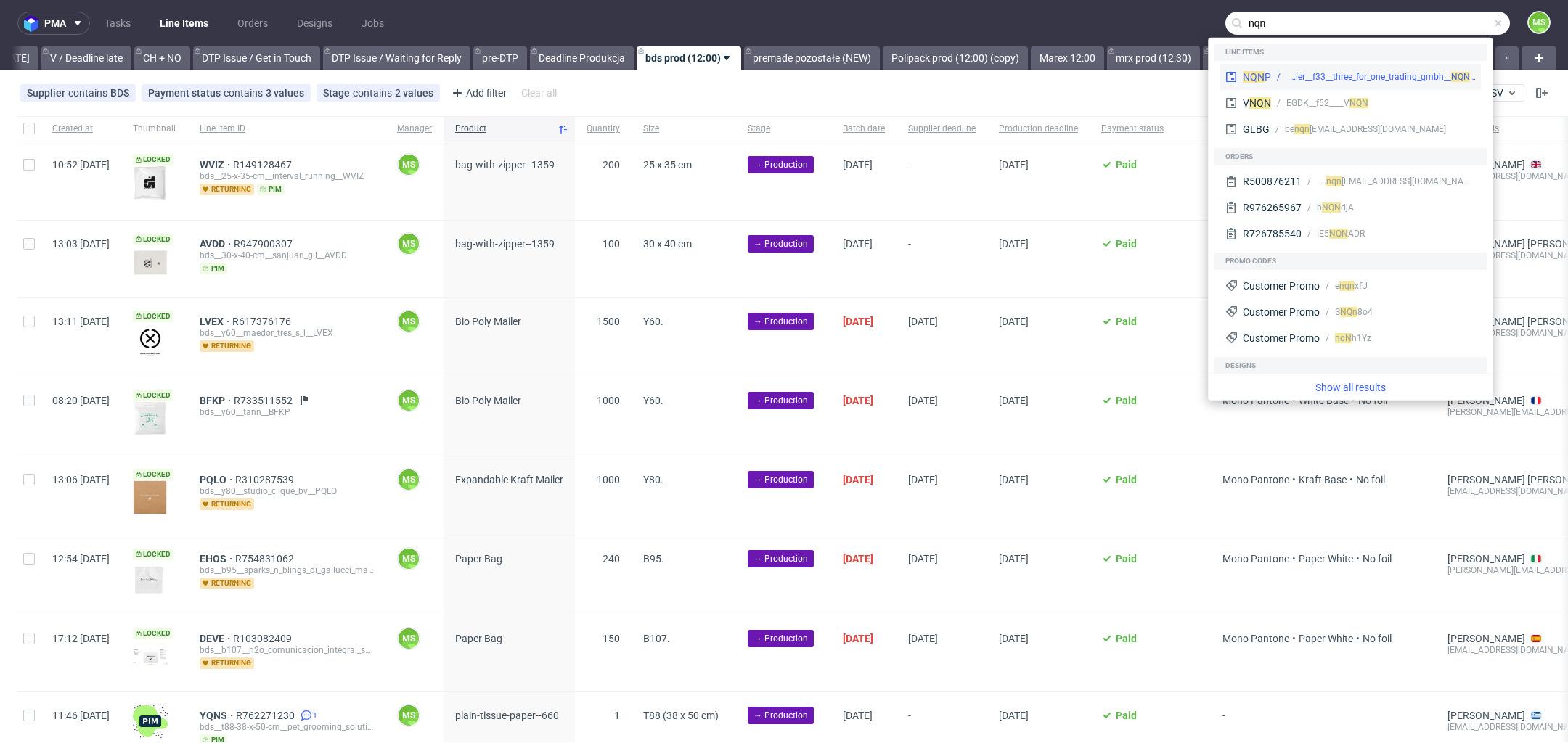
type input "nqn"
click at [1434, 74] on div "ph-zapier__f33__three_for_one_trading_gmbh__ NQ" at bounding box center [1374, 77] width 177 height 13
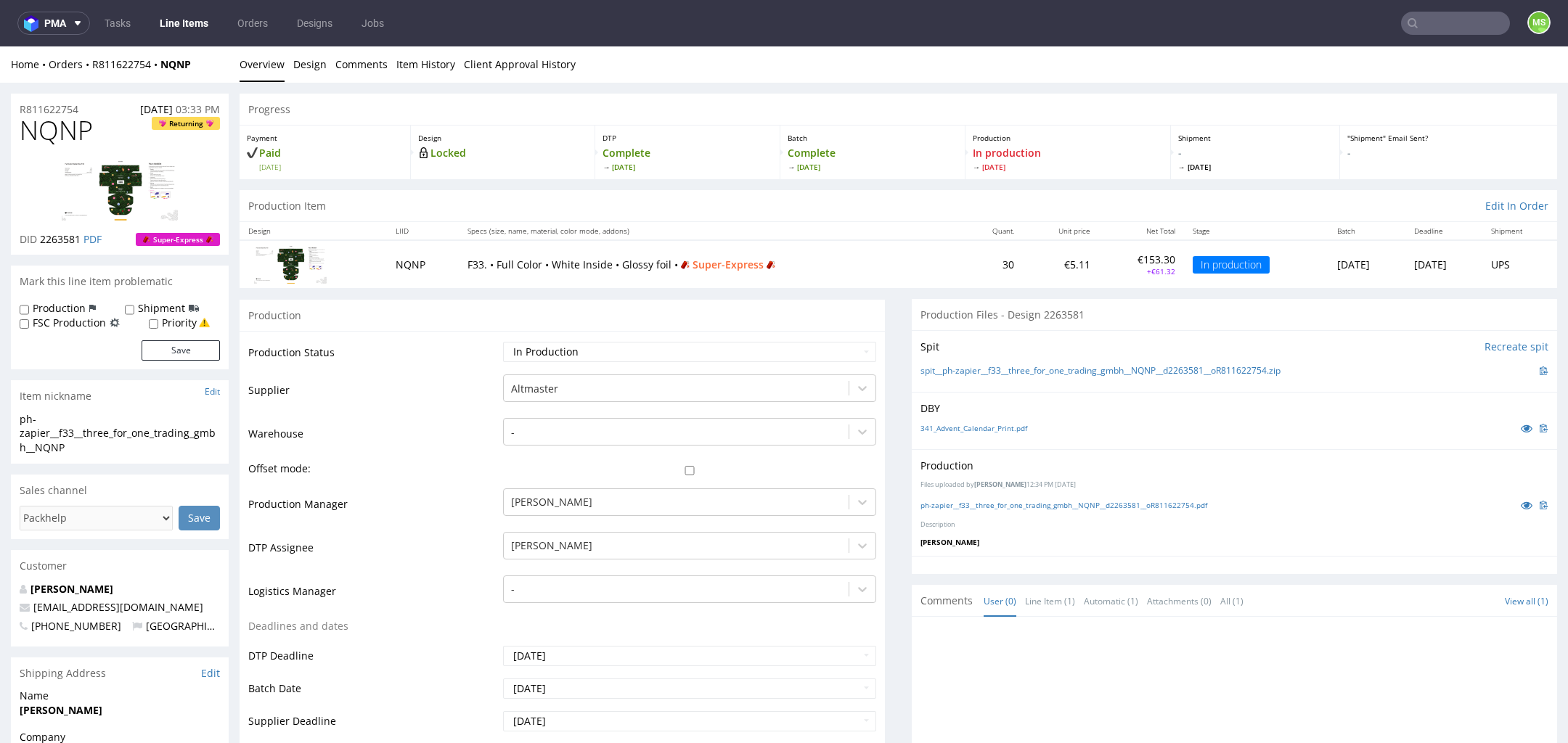
click at [1420, 20] on input "text" at bounding box center [1455, 23] width 109 height 23
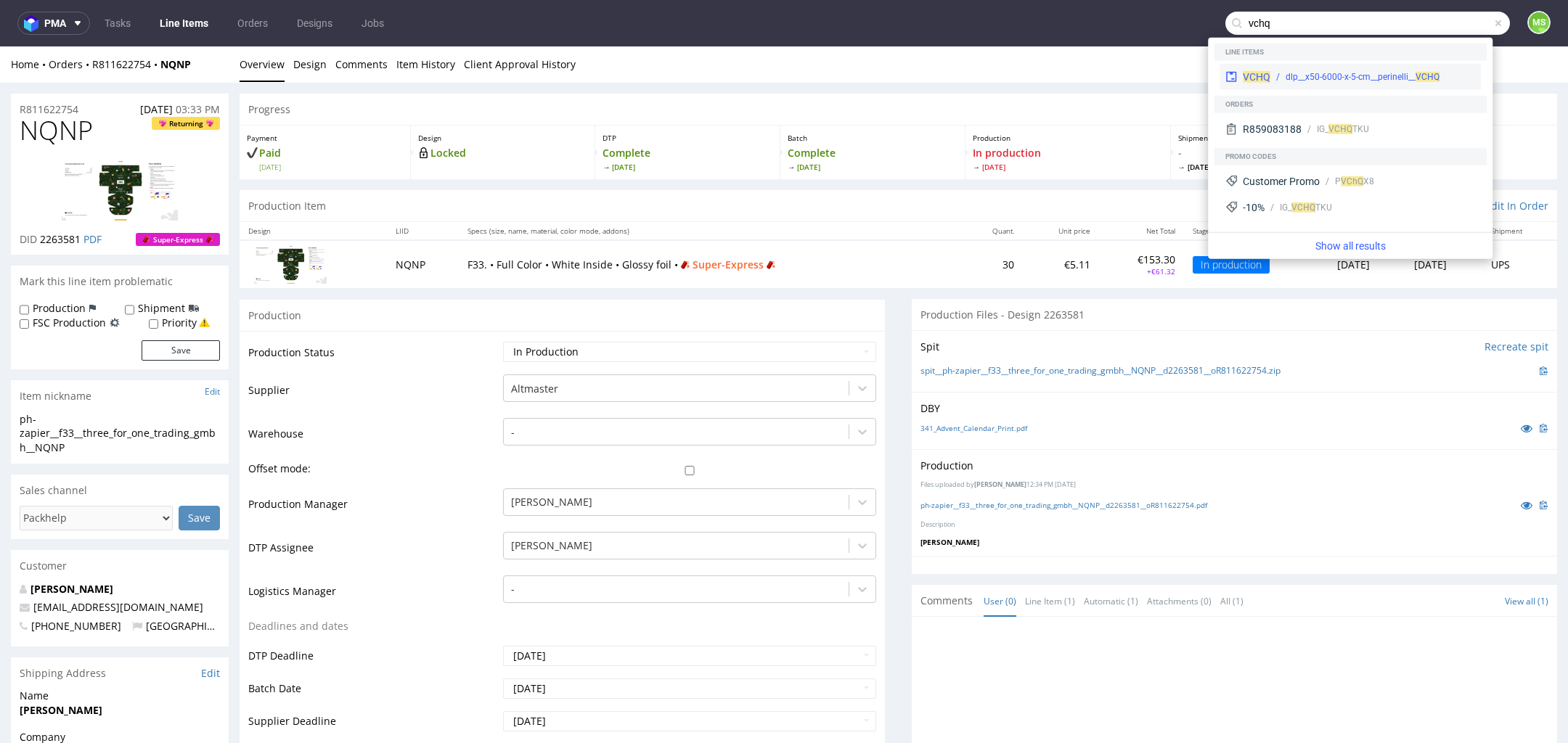
type input "vchq"
click at [1398, 71] on div "dlp__x50-6000-x-5-cm__perinelli__ VCHQ" at bounding box center [1362, 77] width 154 height 13
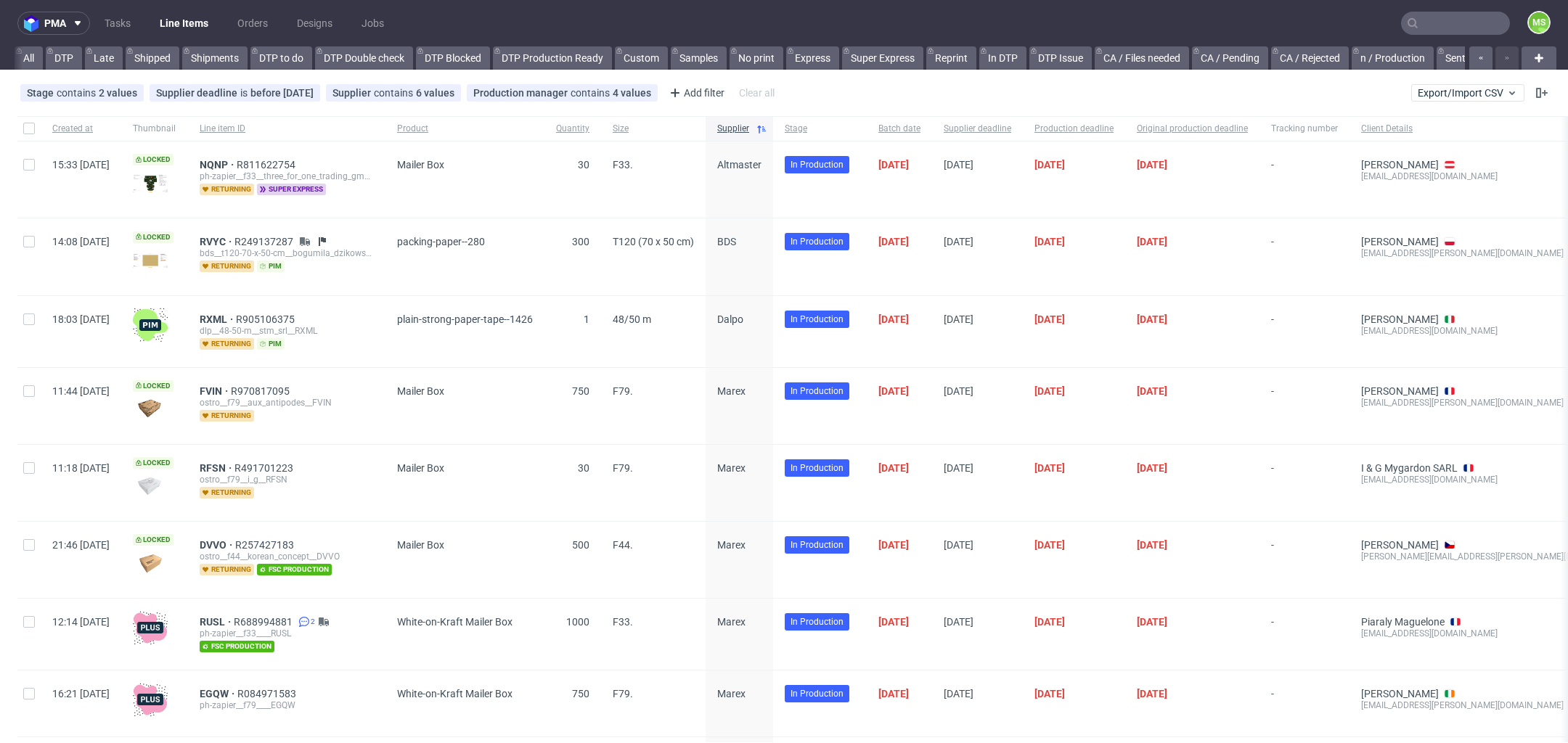
scroll to position [0, 2507]
click at [1418, 92] on span "Export/Import CSV" at bounding box center [1468, 92] width 100 height 12
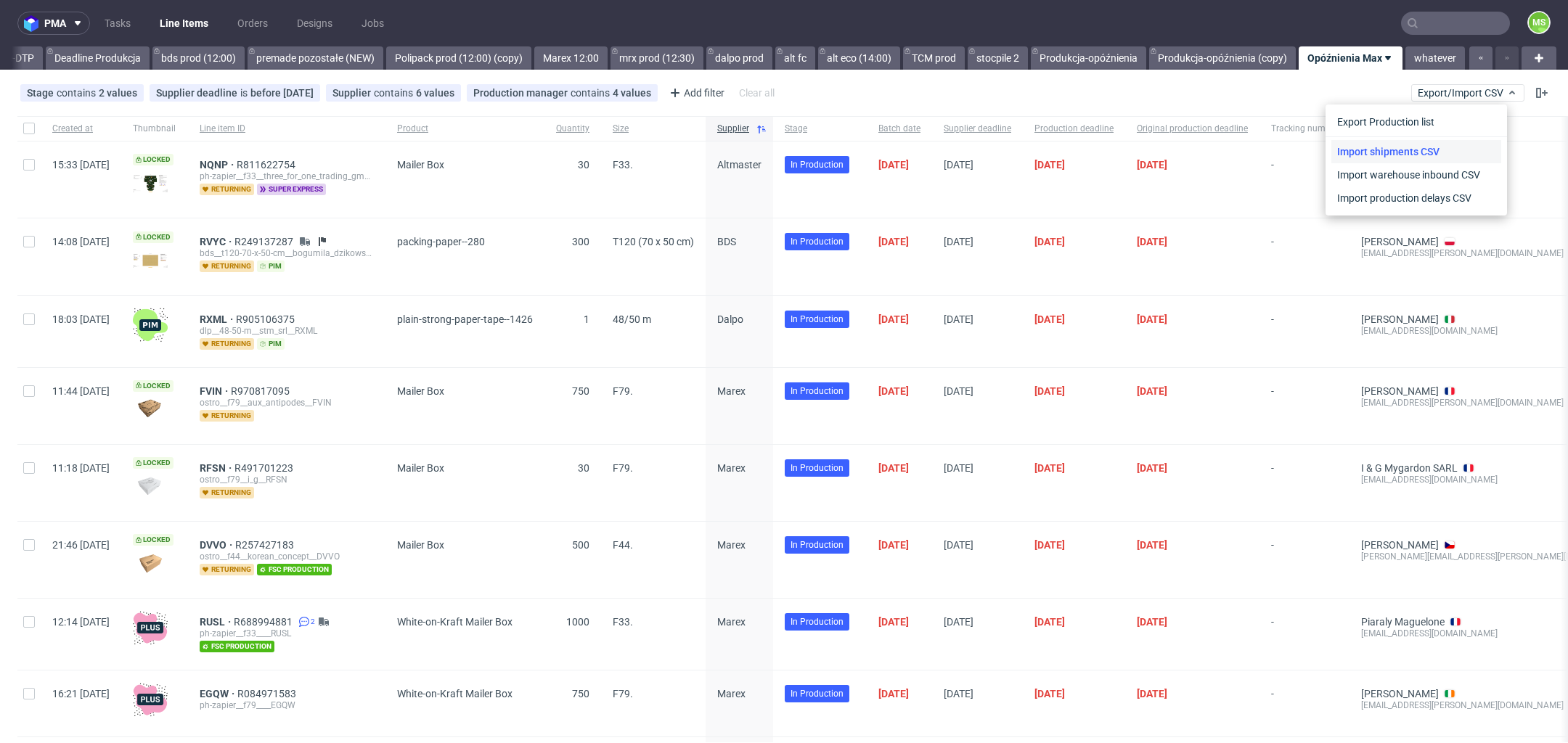
click at [1433, 142] on link "Import shipments CSV" at bounding box center [1416, 151] width 170 height 23
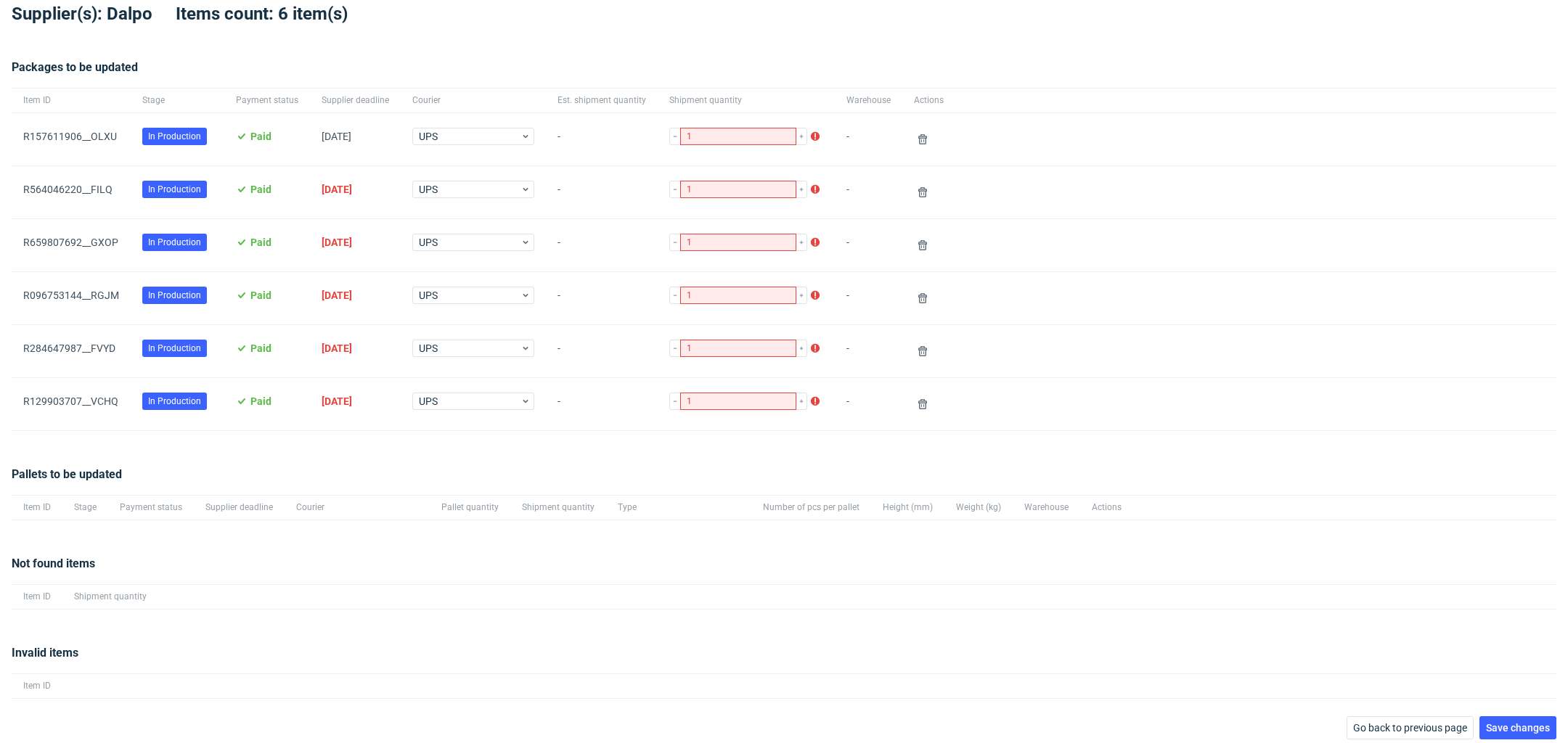
scroll to position [77, 0]
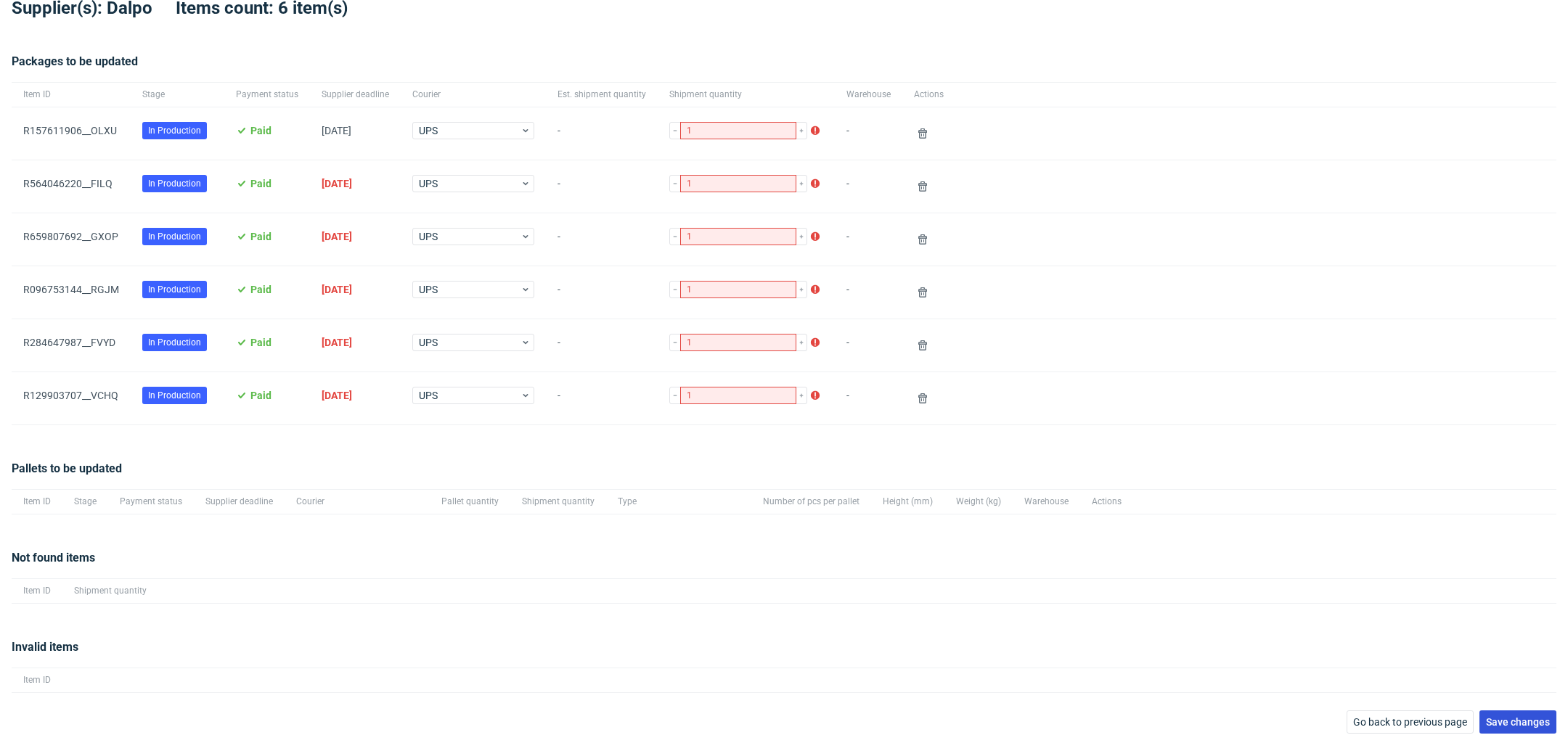
click at [1528, 725] on button "Save changes" at bounding box center [1517, 722] width 77 height 23
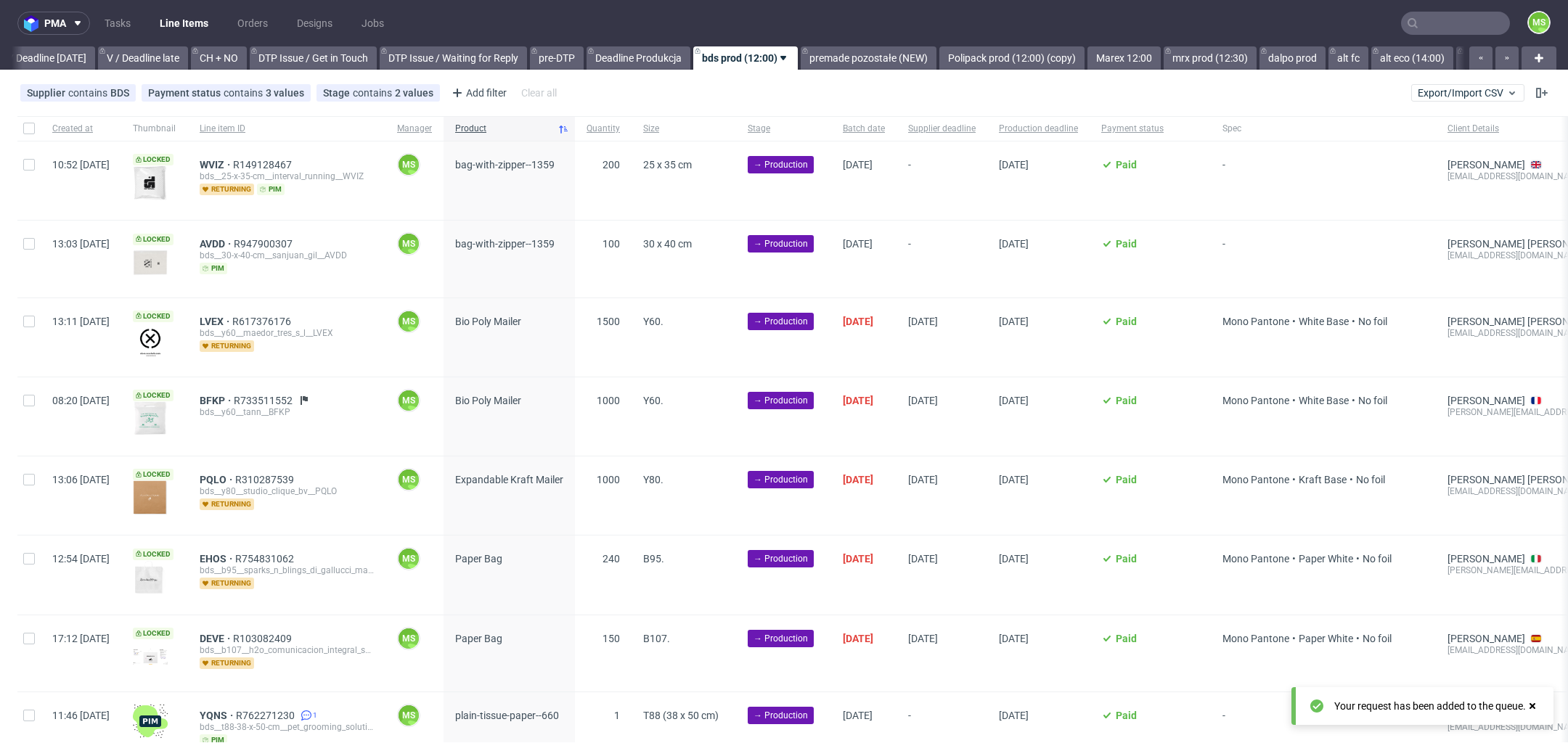
scroll to position [0, 1967]
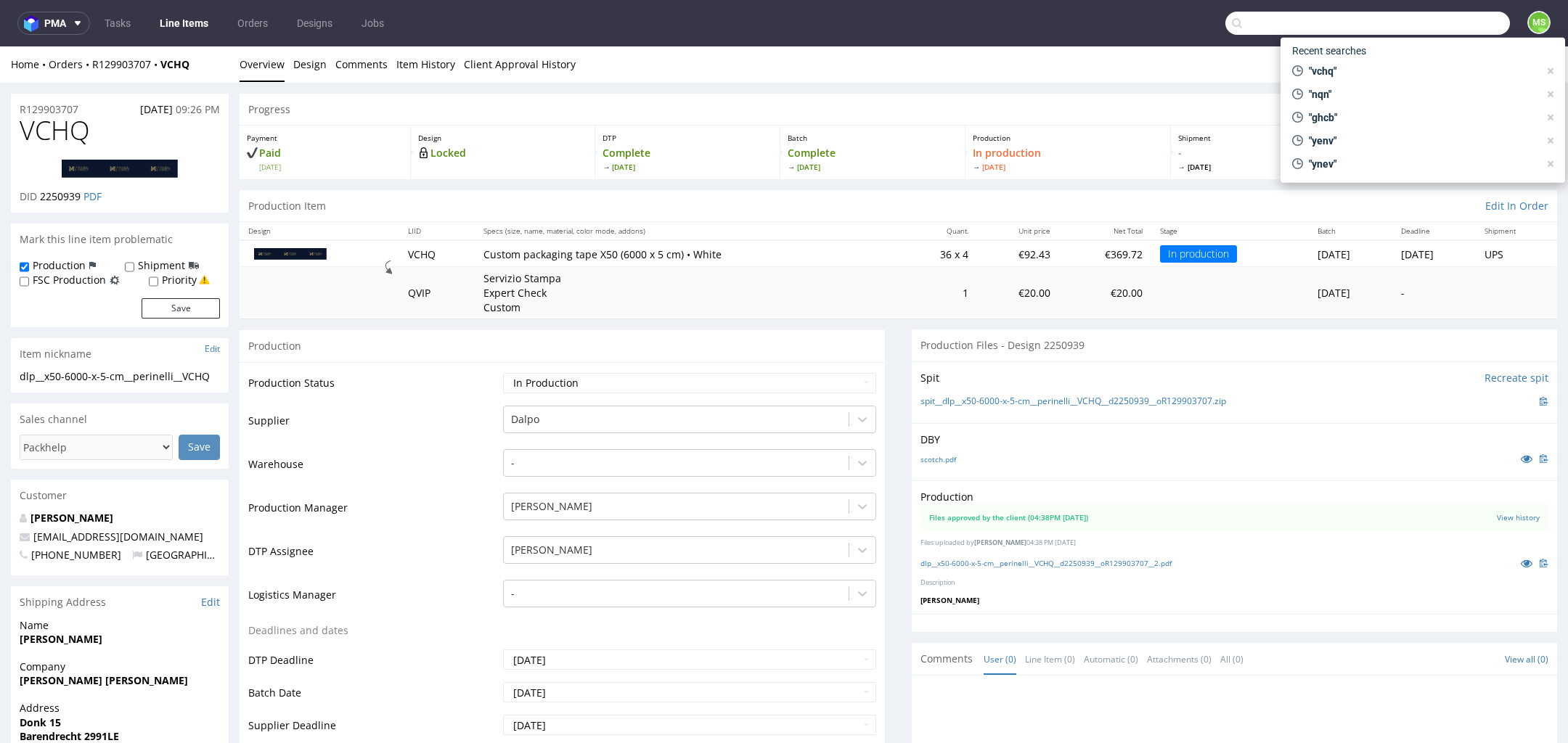
click at [1449, 15] on input "text" at bounding box center [1367, 23] width 285 height 23
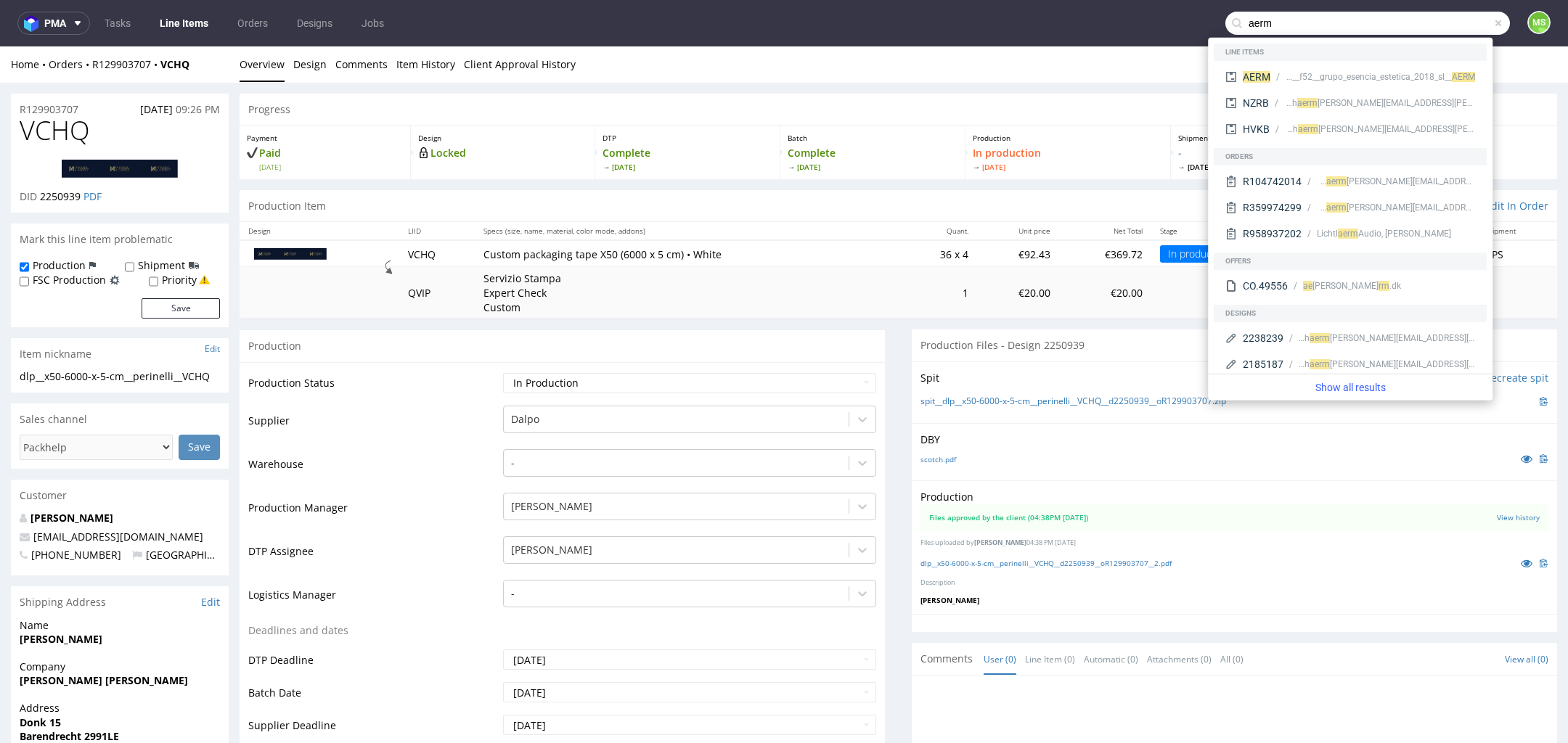
type input "aerm"
click at [1302, 74] on div "ph-zapier__f52__grupo_esencia_estetica_2018_sl__ AERM" at bounding box center [1379, 77] width 189 height 13
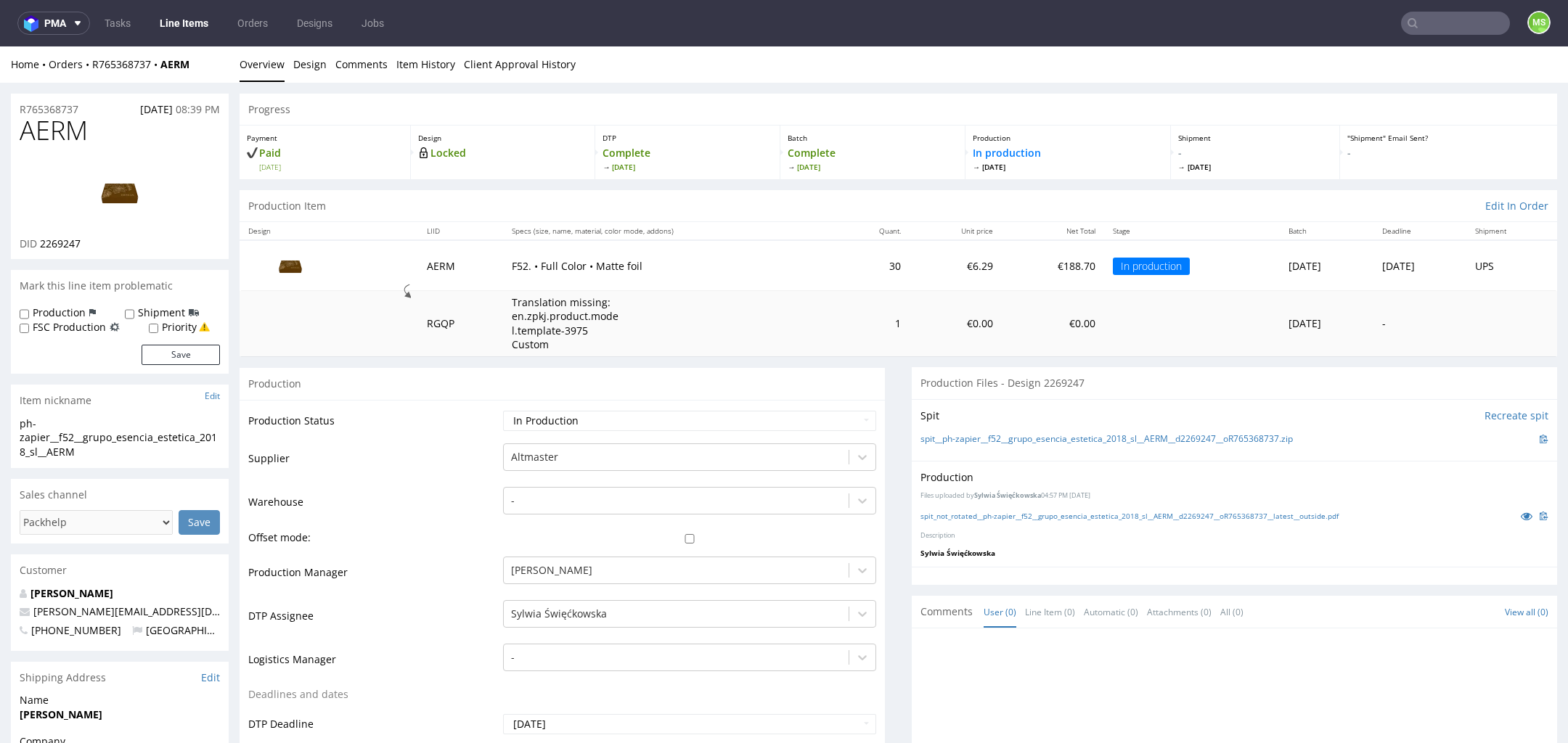
click at [1427, 28] on input "text" at bounding box center [1455, 23] width 109 height 23
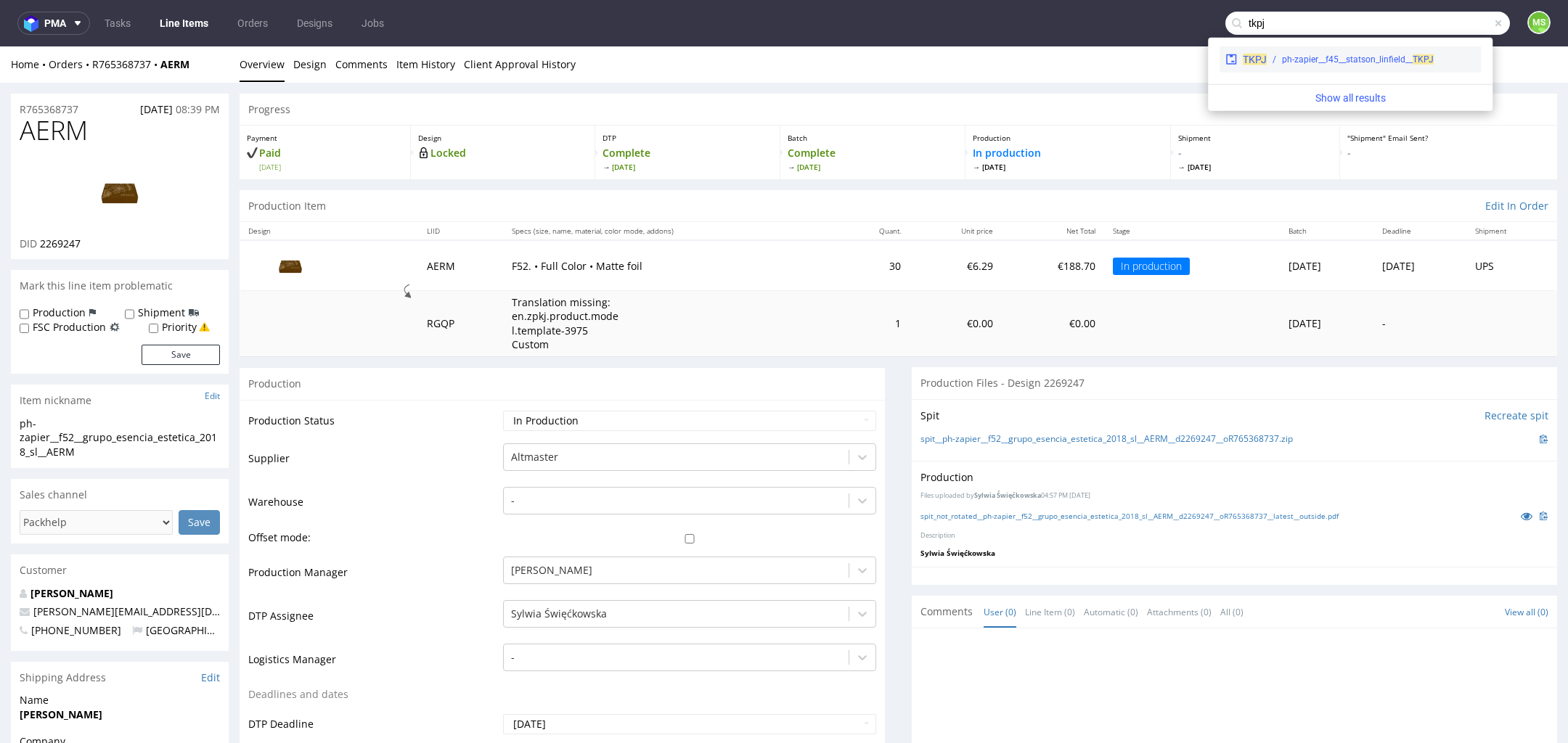
type input "tkpj"
click at [1394, 63] on div "ph-zapier__f45__statson_linfield__ TKPJ" at bounding box center [1357, 59] width 152 height 13
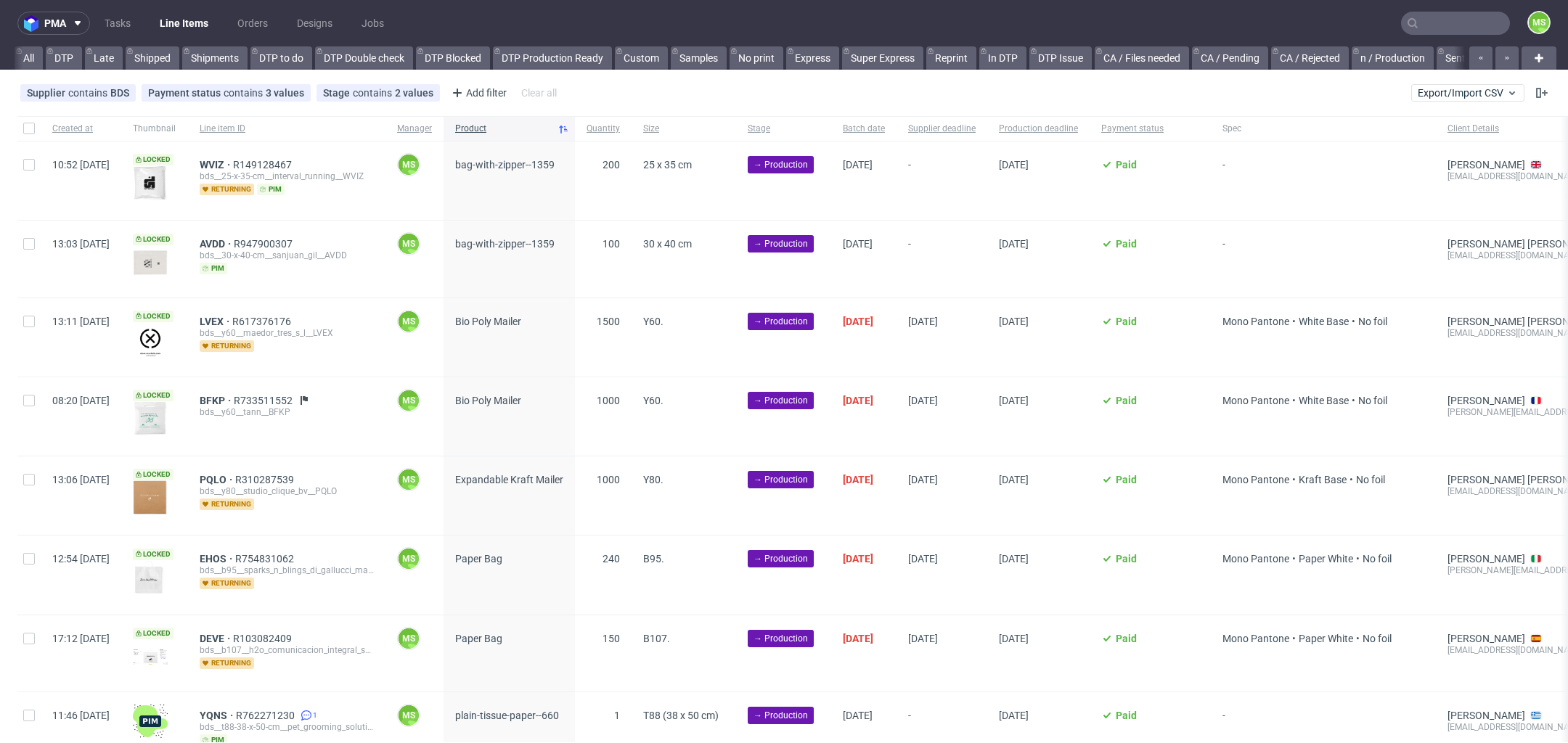
scroll to position [0, 1967]
click at [1397, 56] on link "alt eco (14:00)" at bounding box center [1355, 57] width 82 height 23
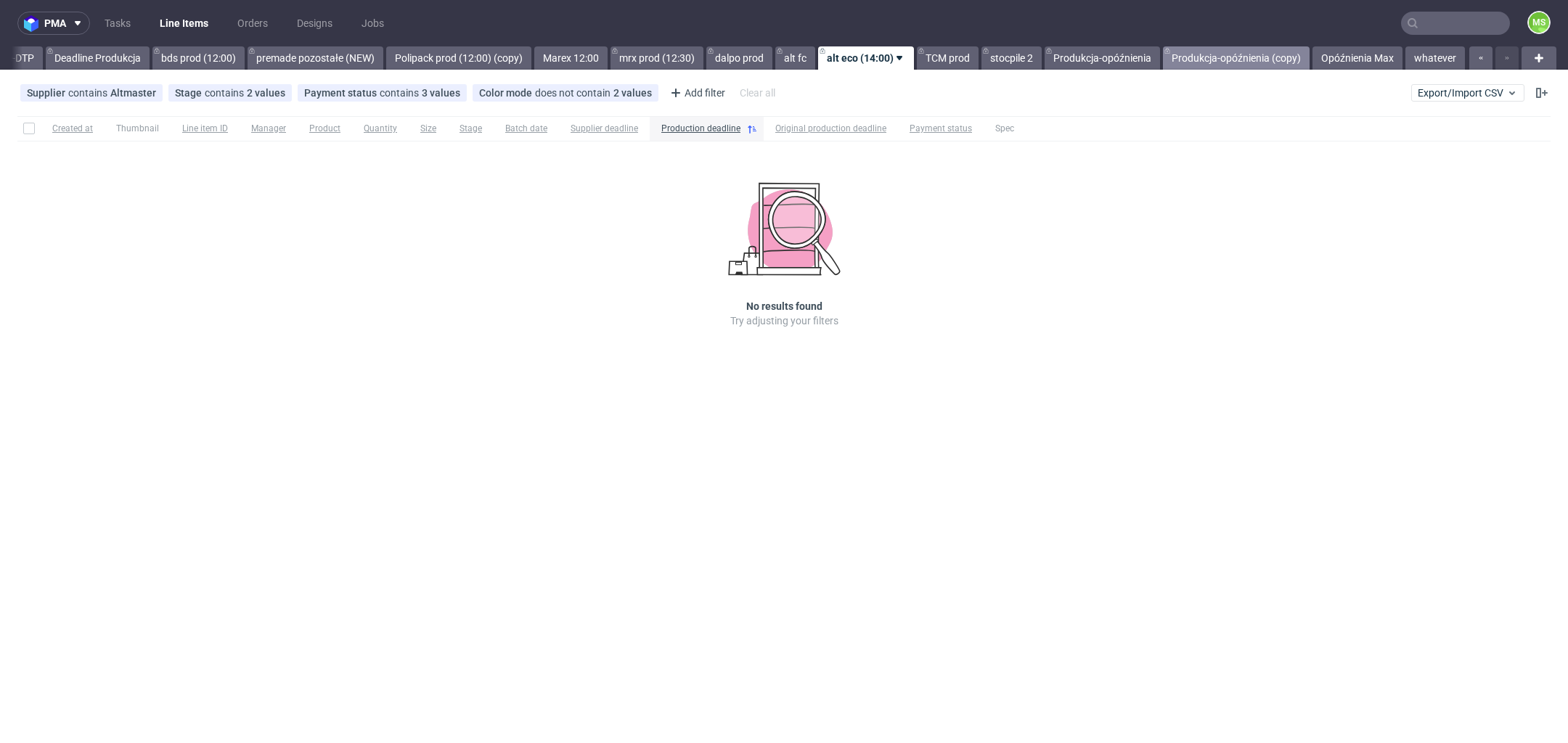
scroll to position [0, 2491]
click at [1354, 50] on link "Opóźnienia Max" at bounding box center [1357, 57] width 90 height 23
